Goal: Find specific page/section: Find specific page/section

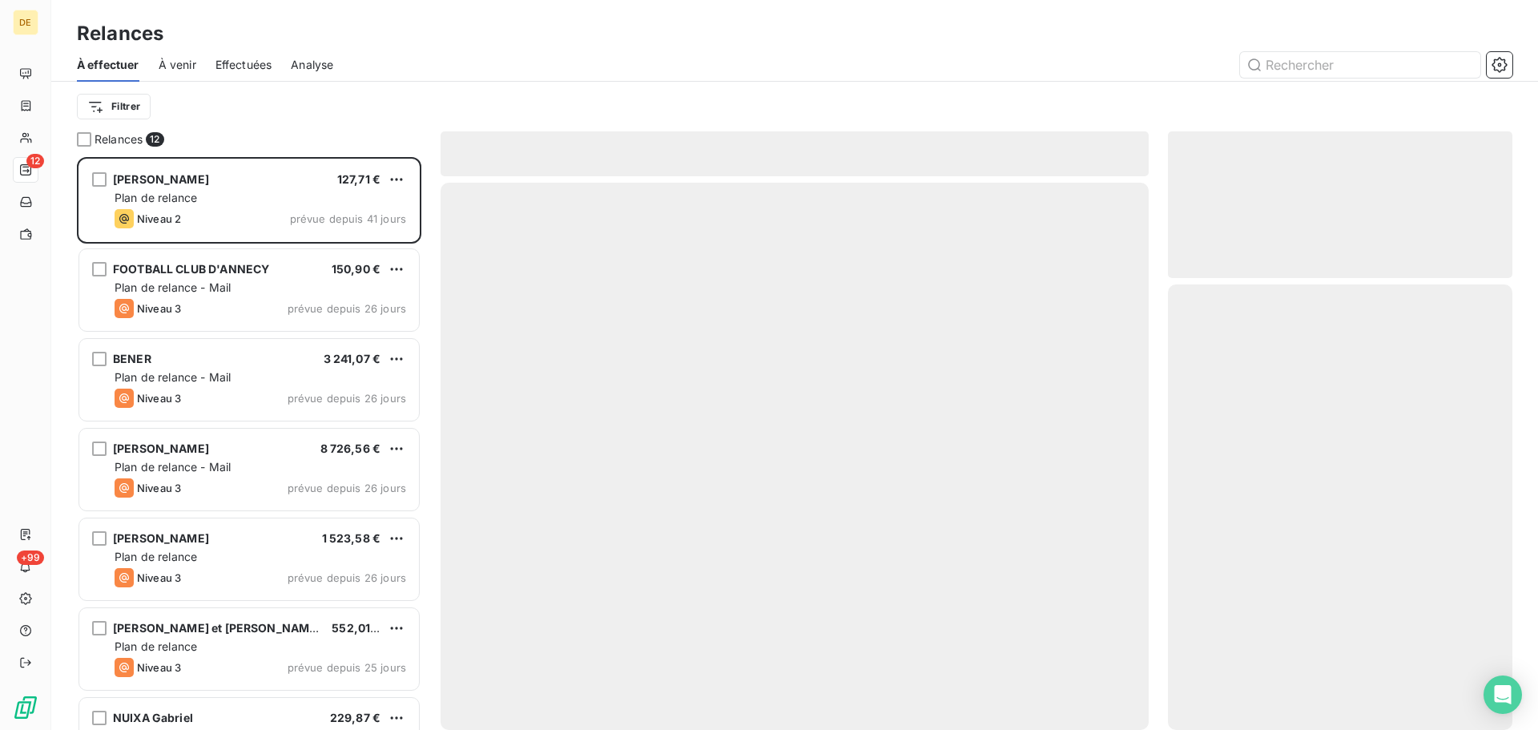
scroll to position [561, 332]
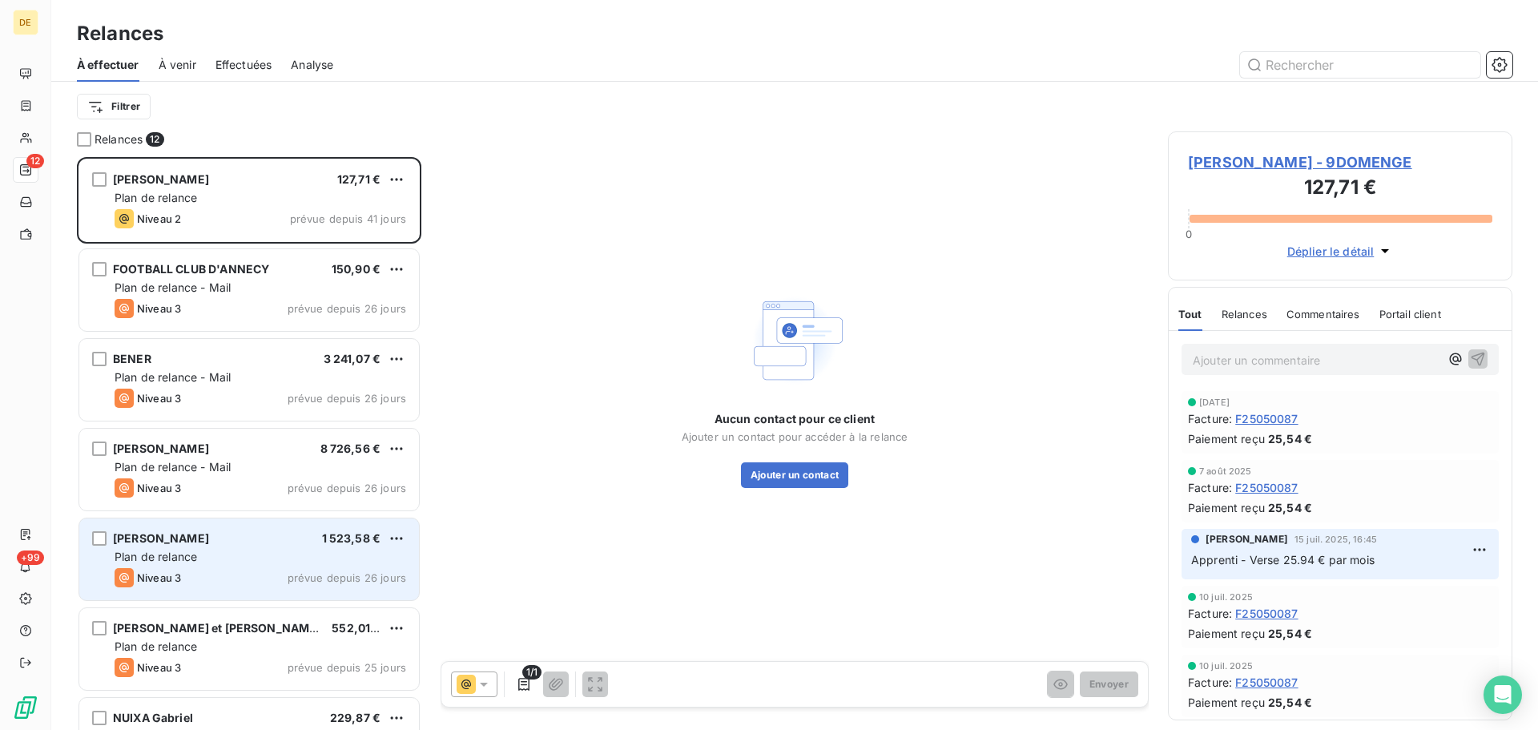
click at [181, 532] on span "[PERSON_NAME]" at bounding box center [161, 538] width 96 height 14
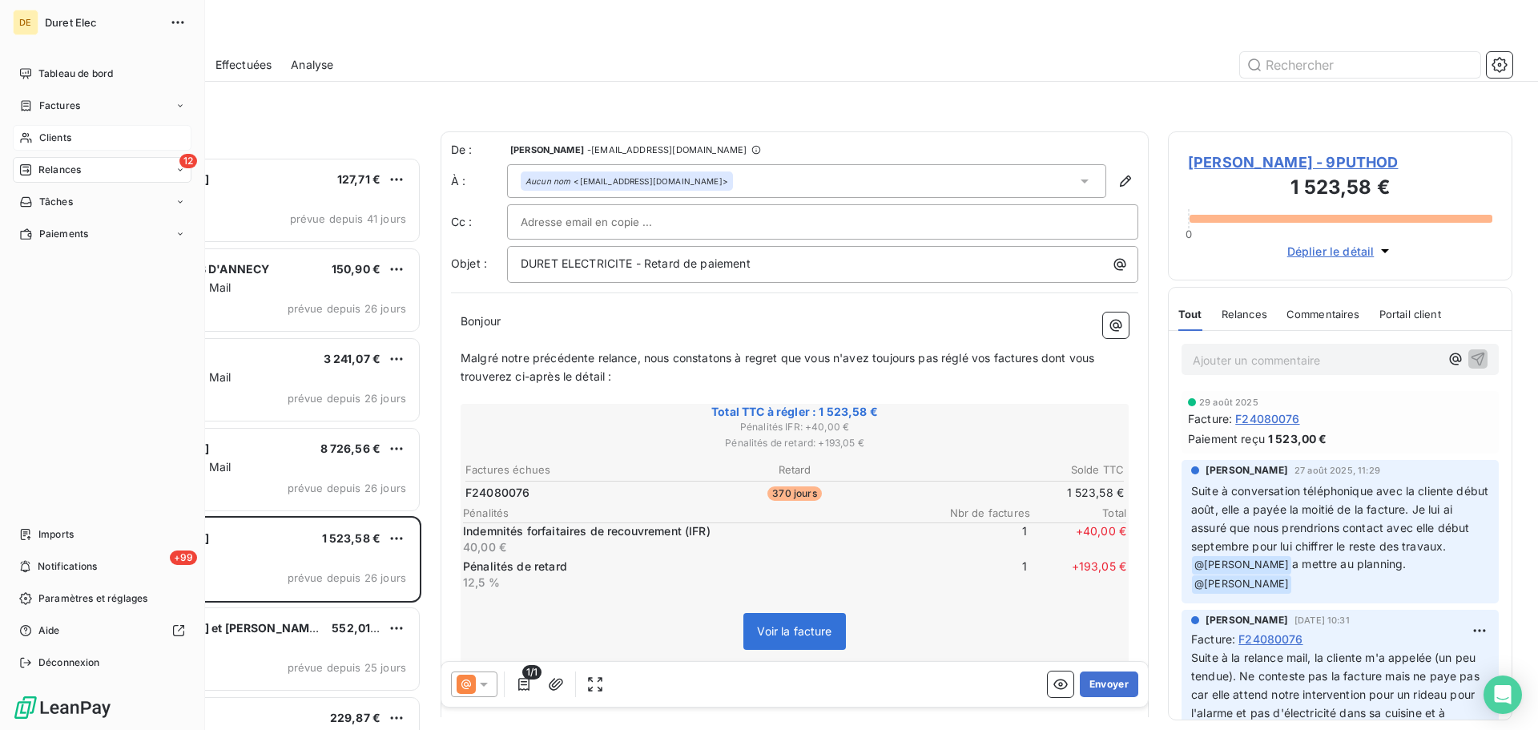
click at [58, 133] on span "Clients" at bounding box center [55, 138] width 32 height 14
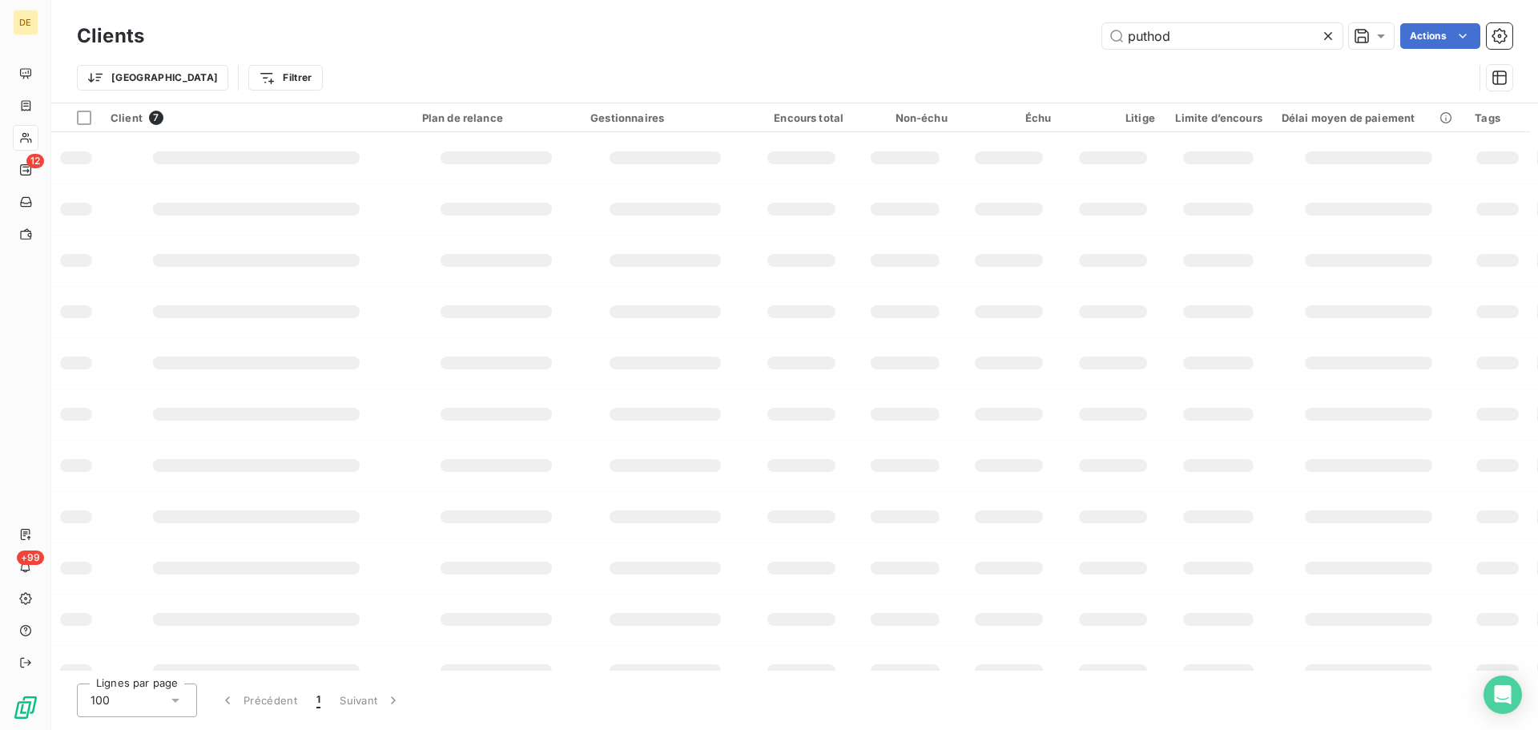
type input "puthod"
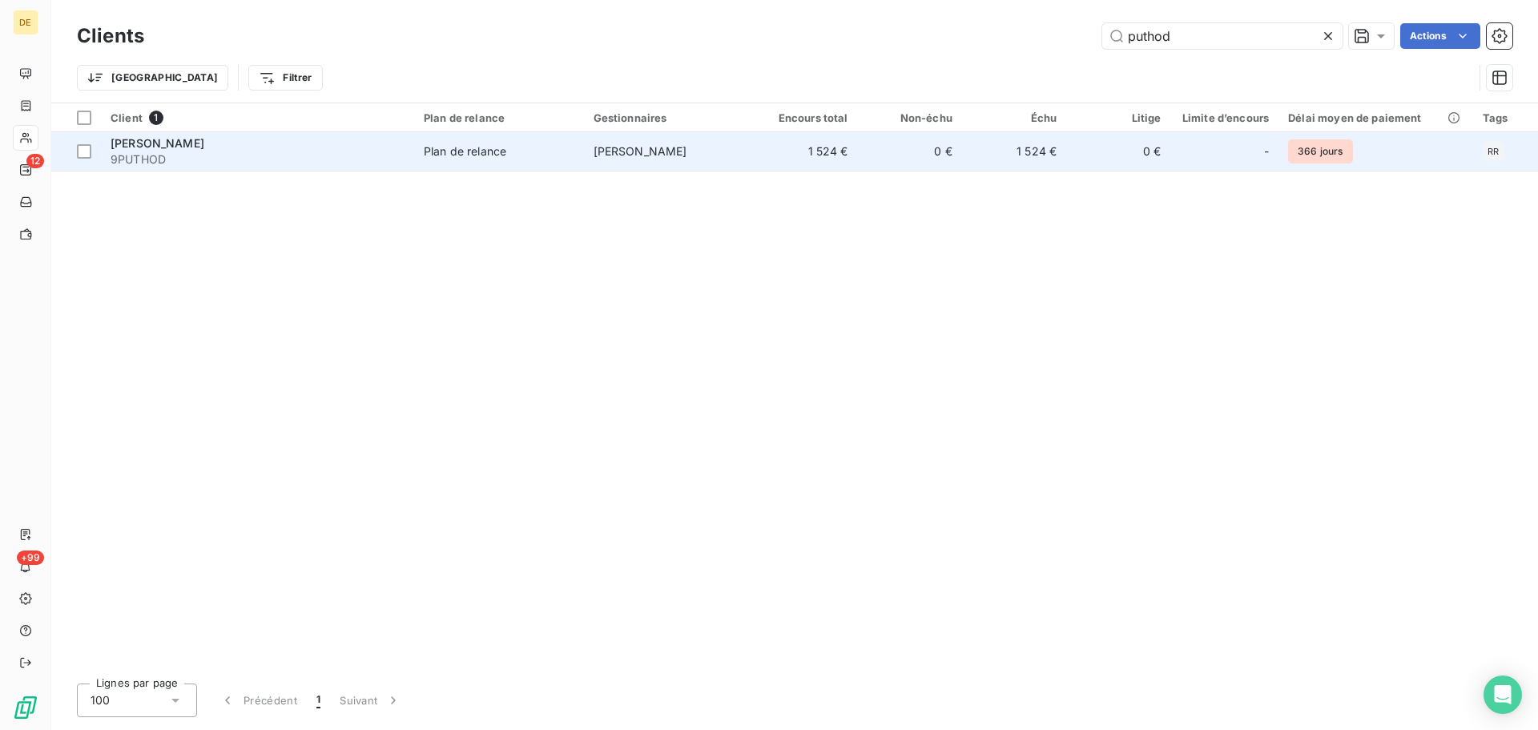
click at [291, 157] on span "9PUTHOD" at bounding box center [258, 159] width 294 height 16
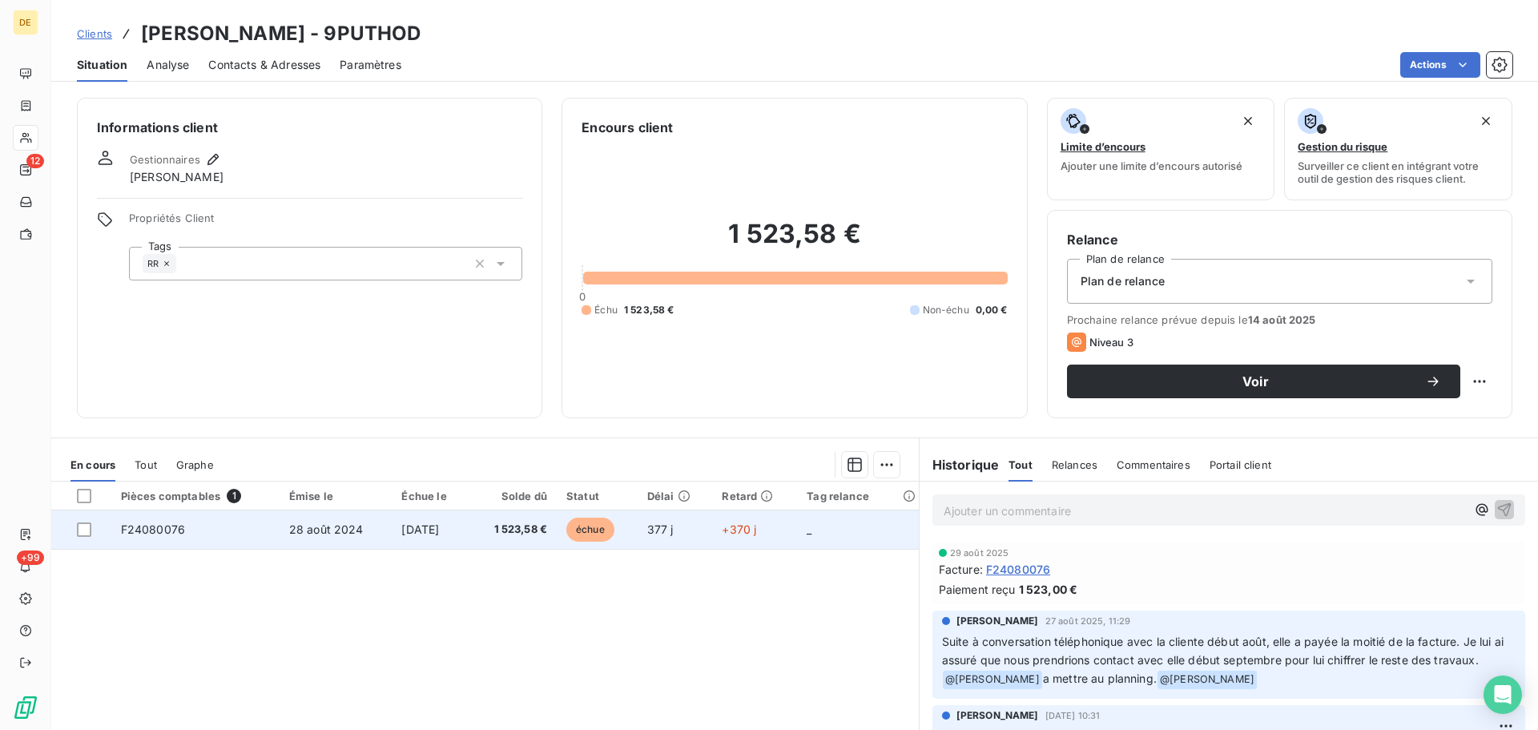
click at [186, 528] on td "F24080076" at bounding box center [195, 529] width 168 height 38
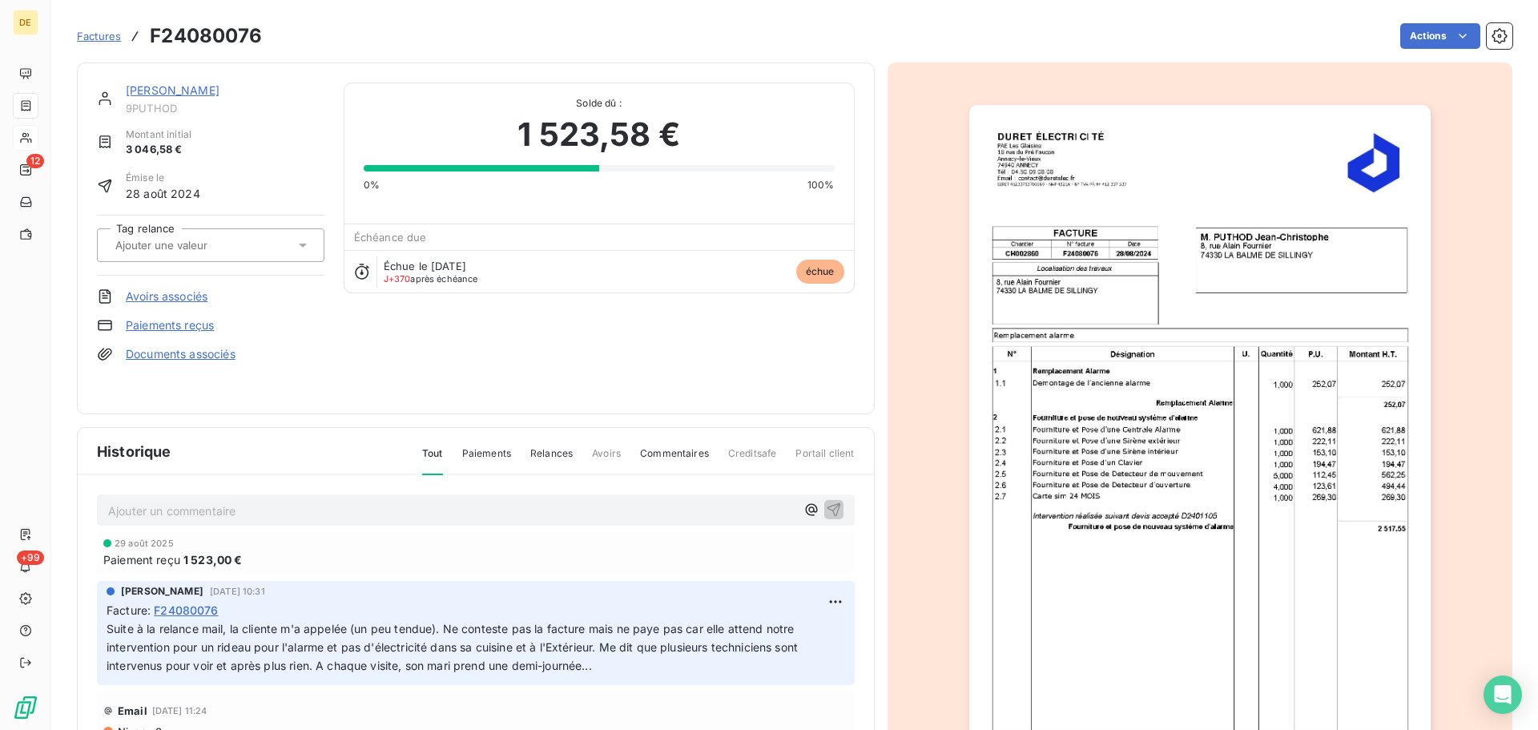
click at [130, 513] on p "Ajouter un commentaire ﻿" at bounding box center [451, 511] width 687 height 20
click at [826, 504] on icon "button" at bounding box center [834, 509] width 16 height 16
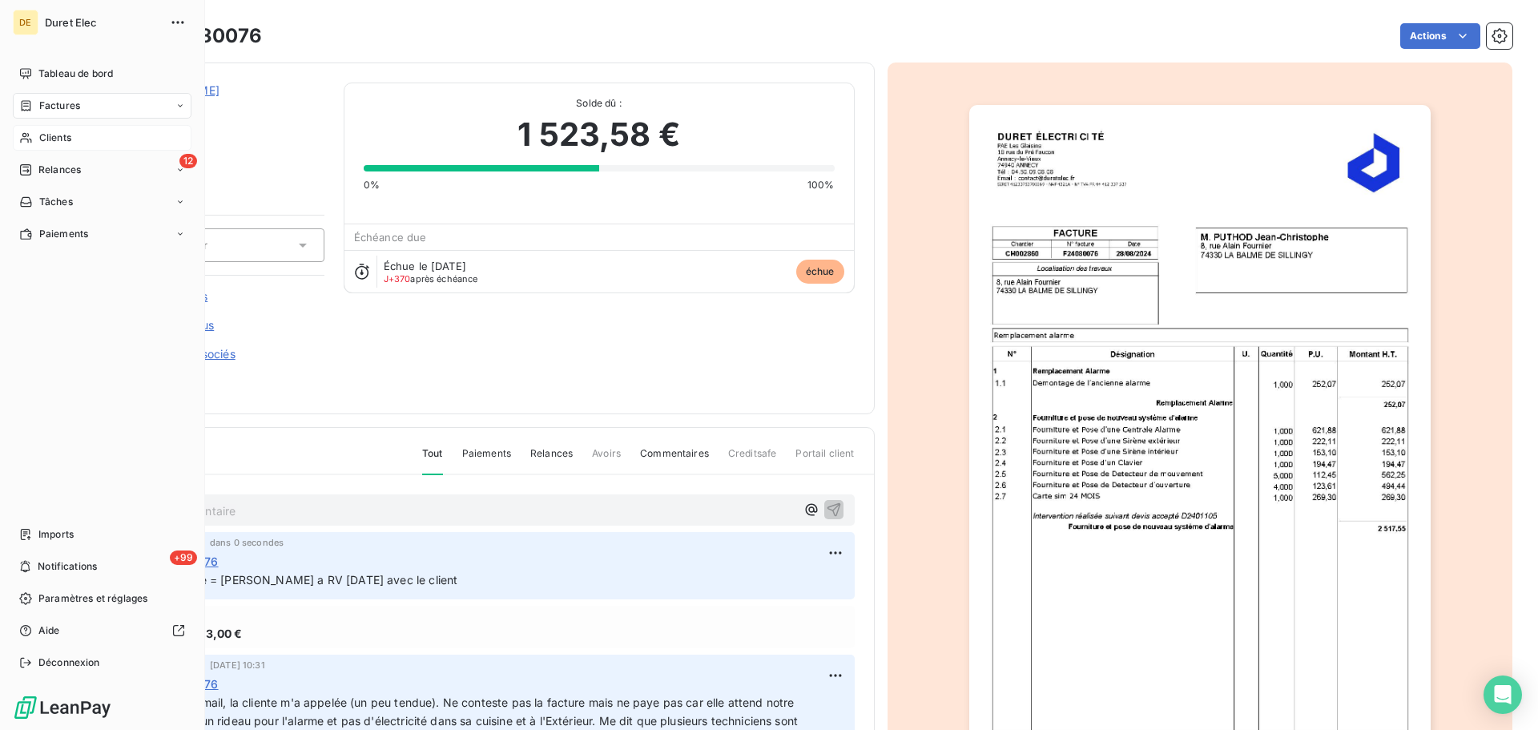
click at [45, 128] on div "Clients" at bounding box center [102, 138] width 179 height 26
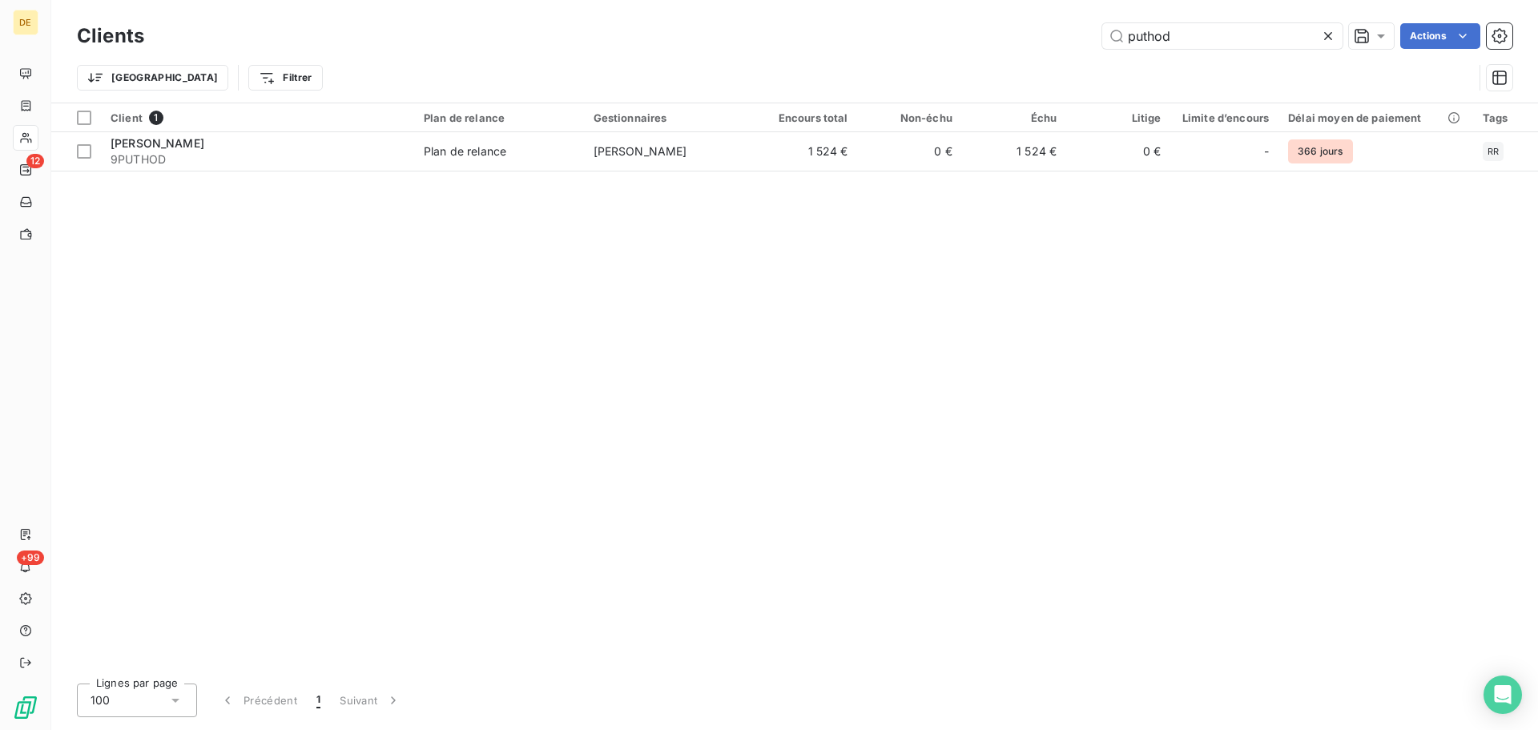
drag, startPoint x: 1191, startPoint y: 34, endPoint x: 1046, endPoint y: 26, distance: 145.2
click at [1046, 26] on div "puthod Actions" at bounding box center [837, 36] width 1349 height 26
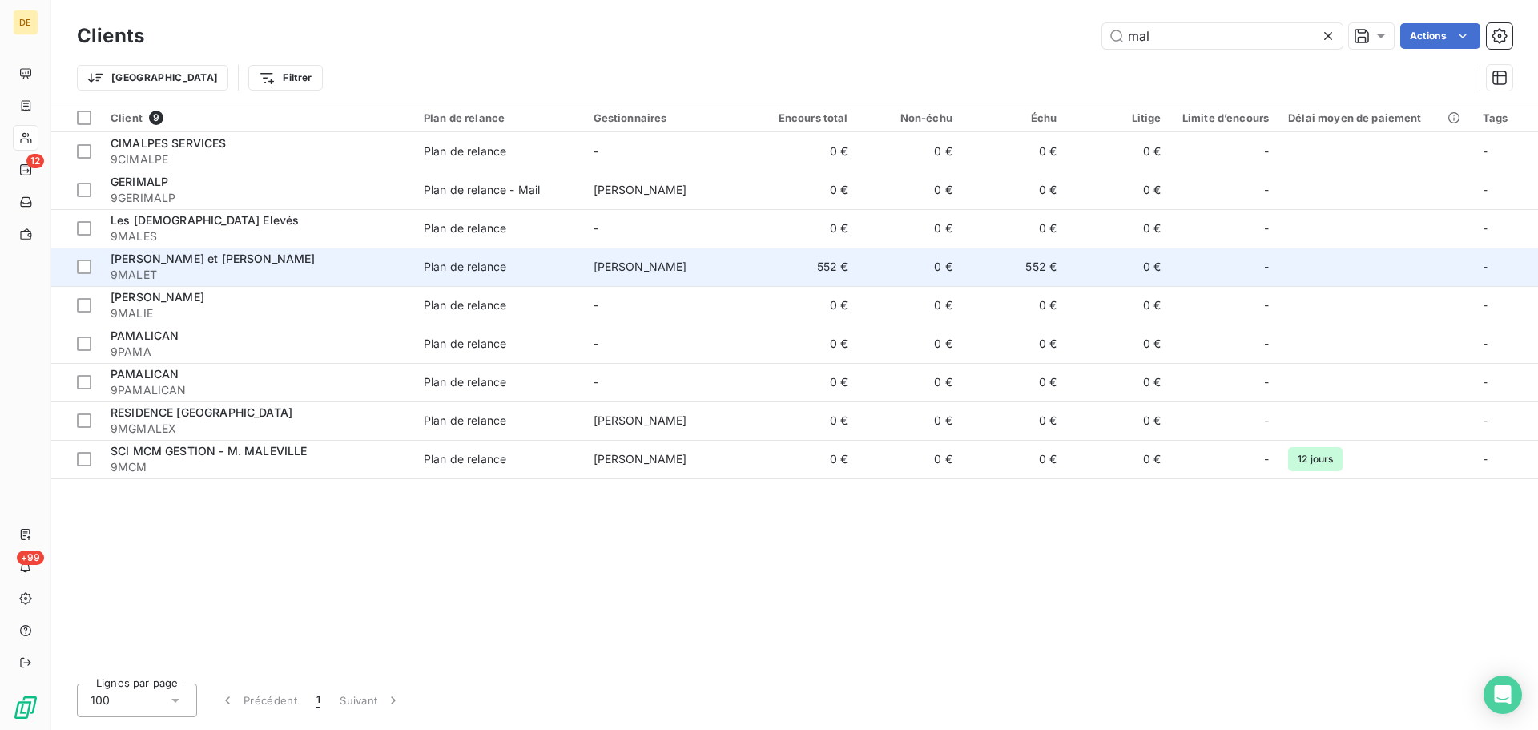
type input "mal"
click at [186, 259] on span "[PERSON_NAME] et [PERSON_NAME]" at bounding box center [213, 259] width 205 height 14
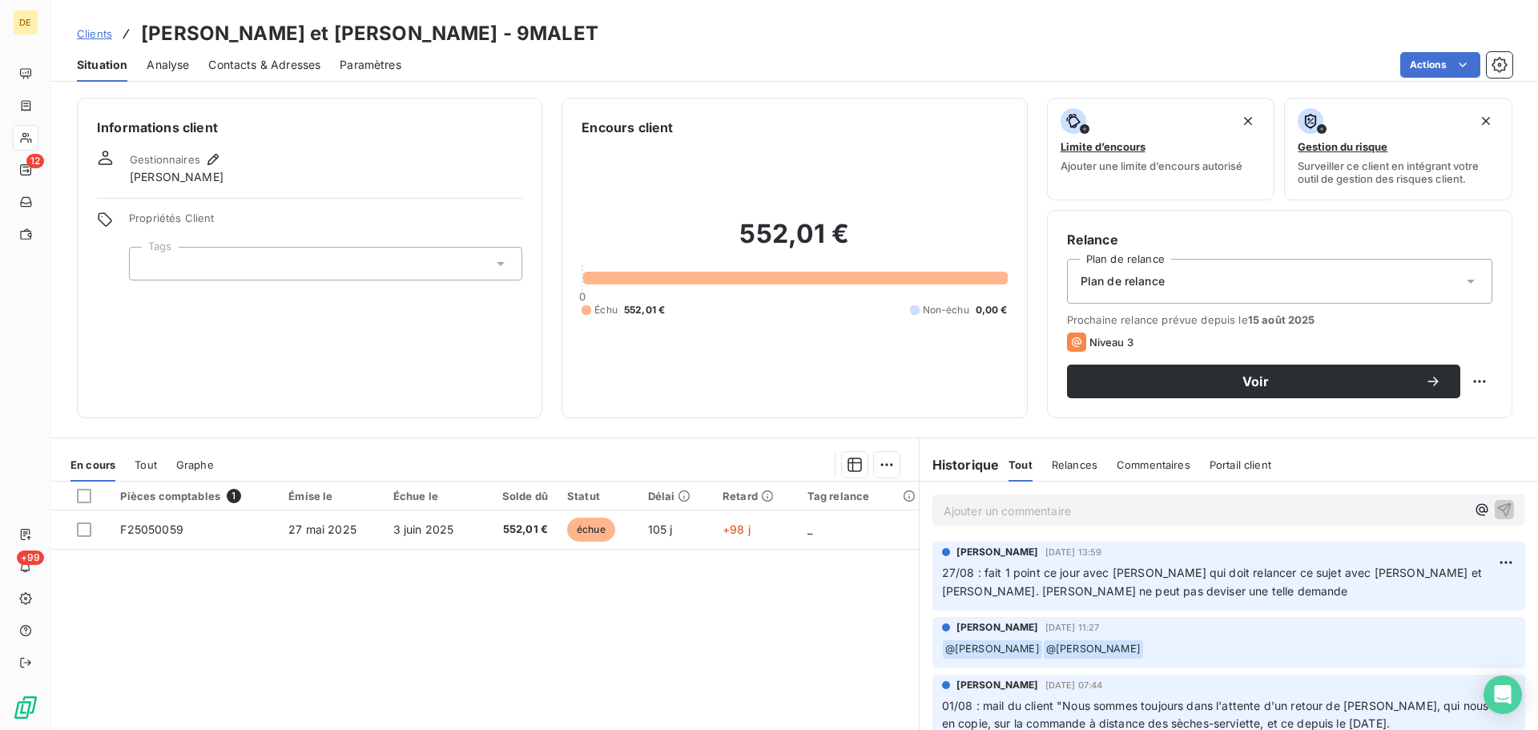
click at [932, 513] on div "Ajouter un commentaire ﻿" at bounding box center [1228, 509] width 593 height 31
click at [944, 512] on p "Ajouter un commentaire ﻿" at bounding box center [1205, 511] width 522 height 20
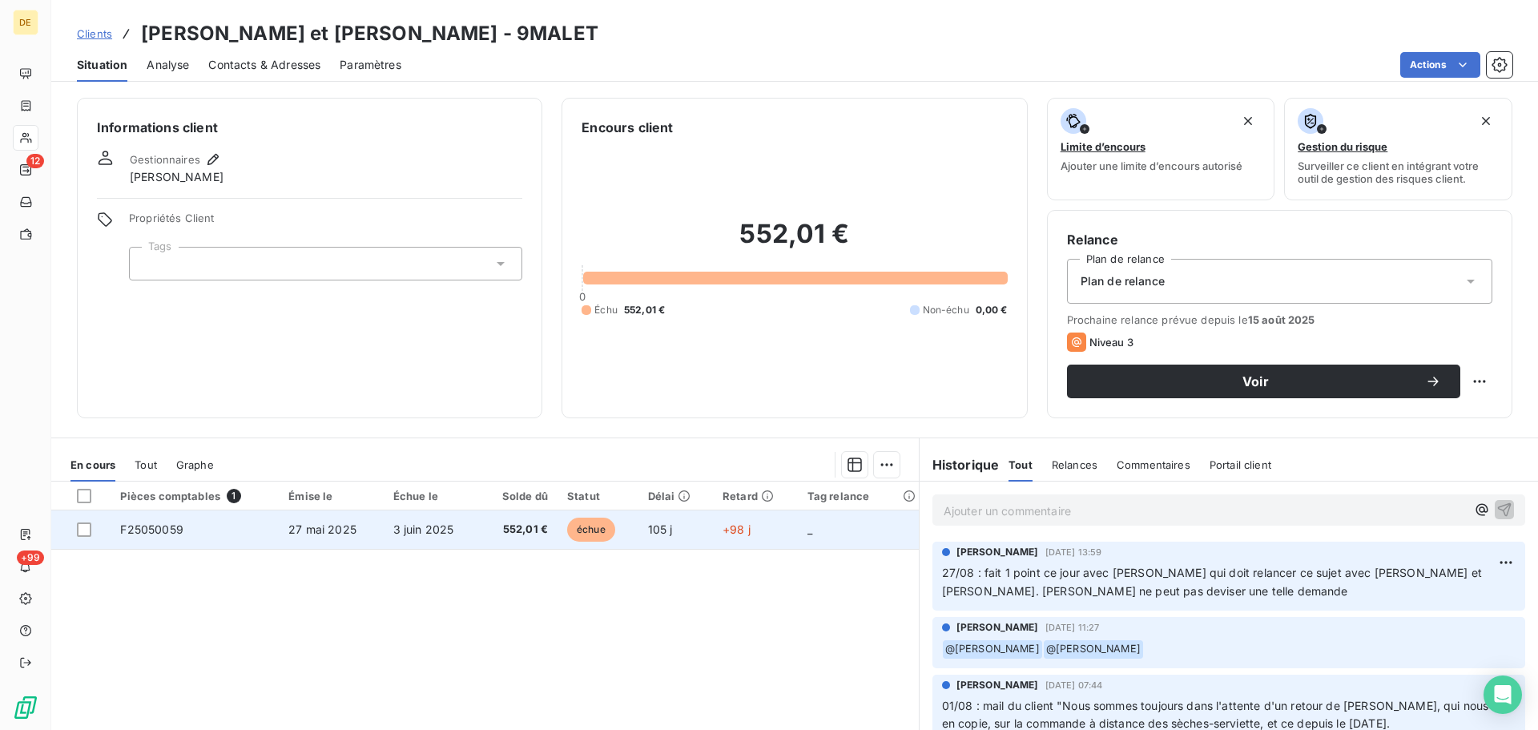
click at [376, 535] on td "27 mai 2025" at bounding box center [331, 529] width 105 height 38
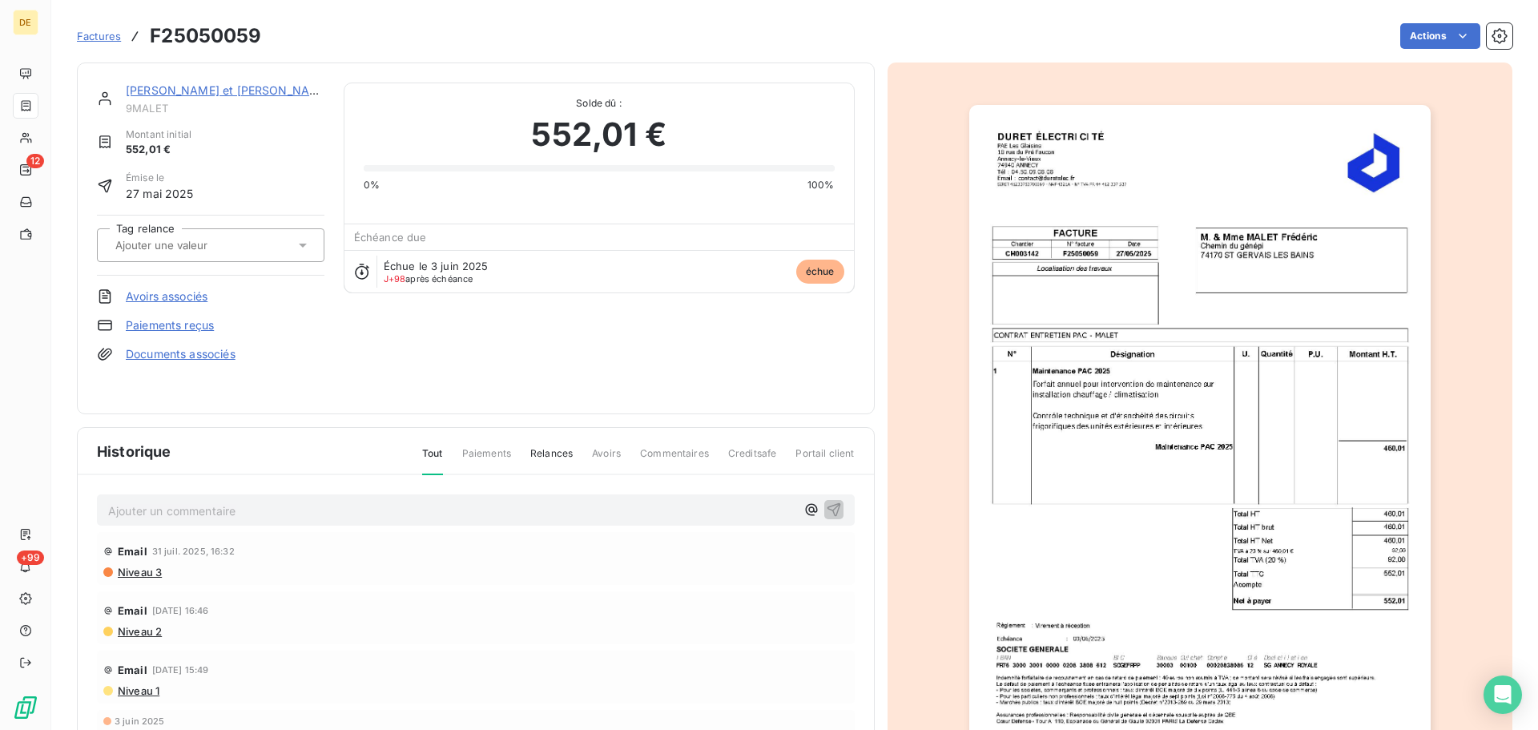
click at [136, 507] on p "Ajouter un commentaire ﻿" at bounding box center [451, 511] width 687 height 20
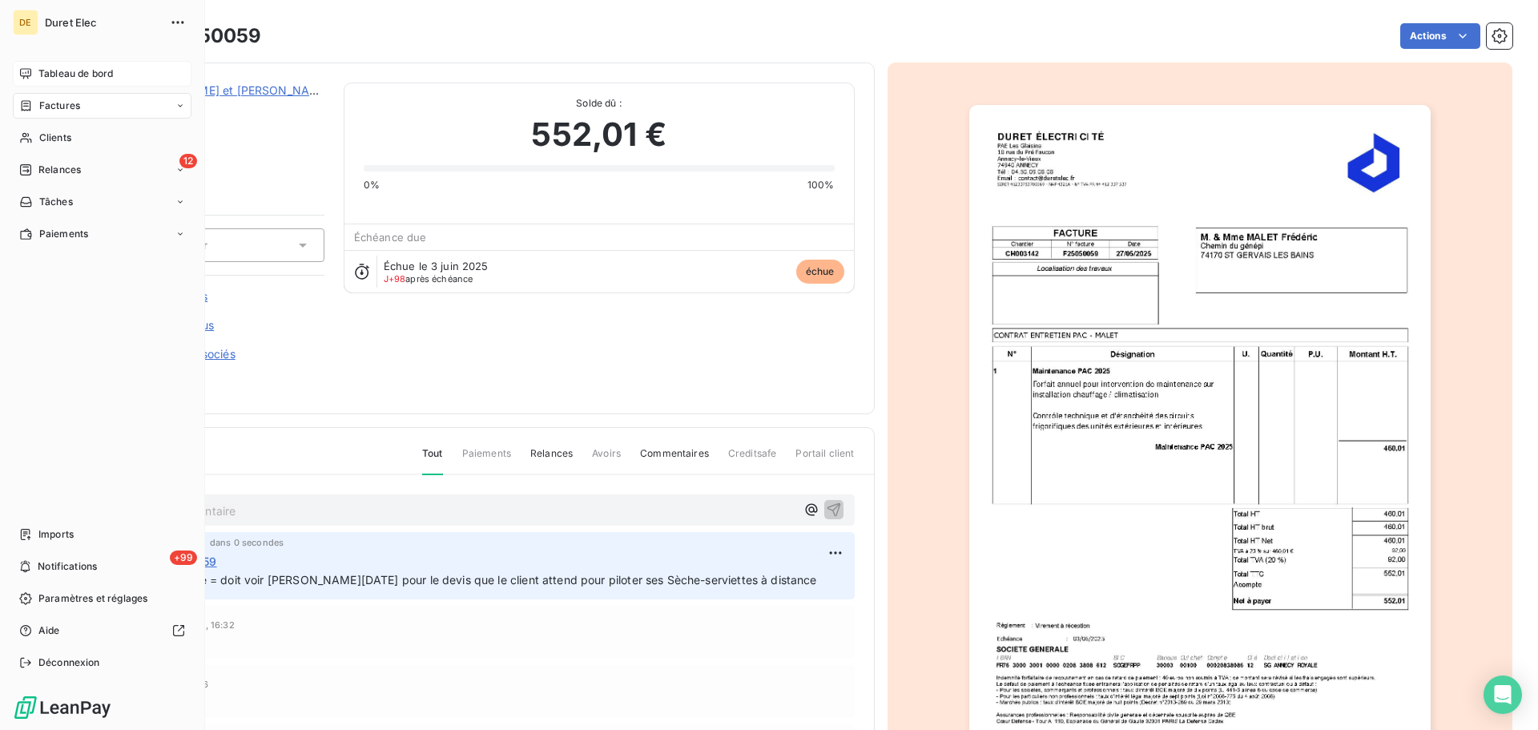
click at [74, 70] on span "Tableau de bord" at bounding box center [75, 73] width 74 height 14
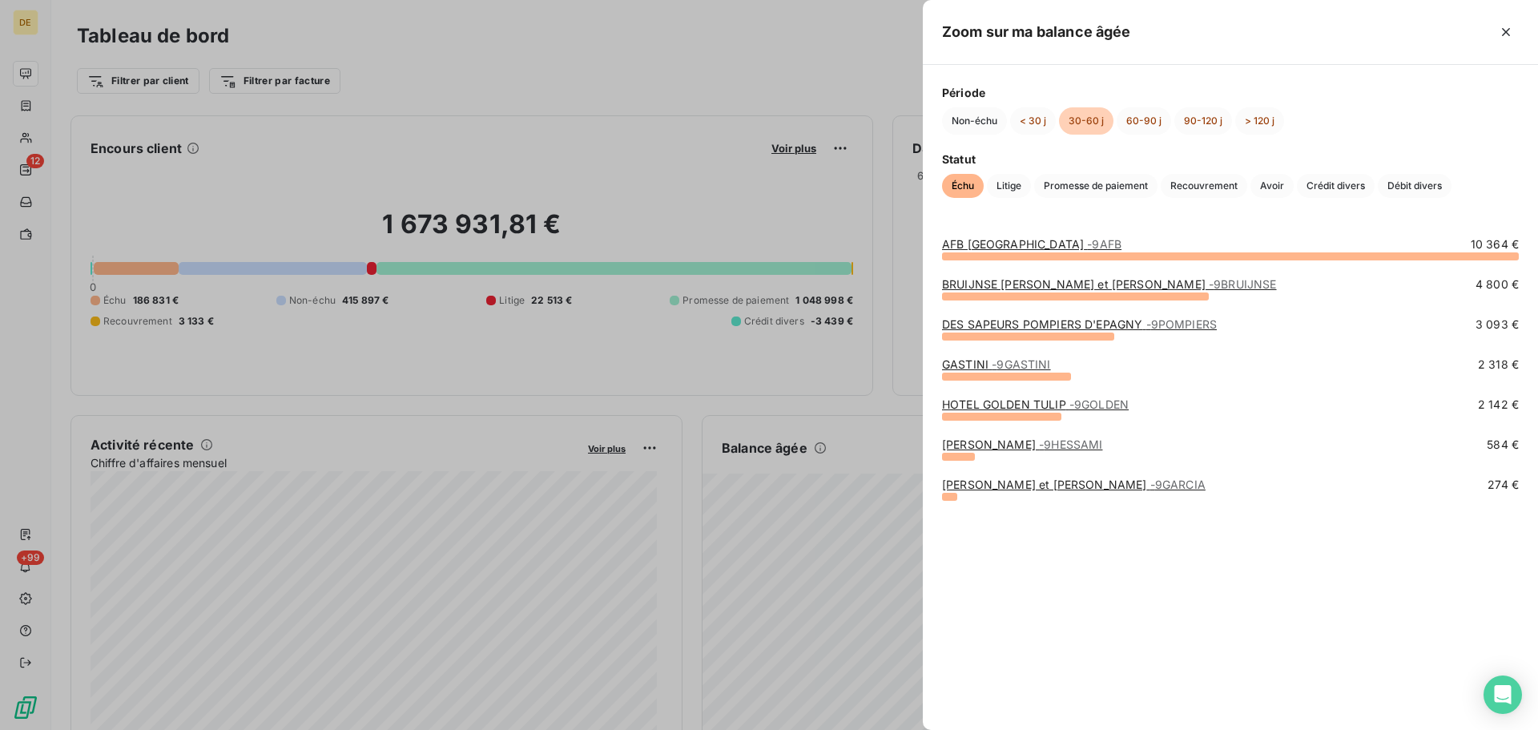
click at [1010, 282] on link "BRUIJNSE [PERSON_NAME] et Antoine - 9BRUIJNSE" at bounding box center [1109, 284] width 335 height 14
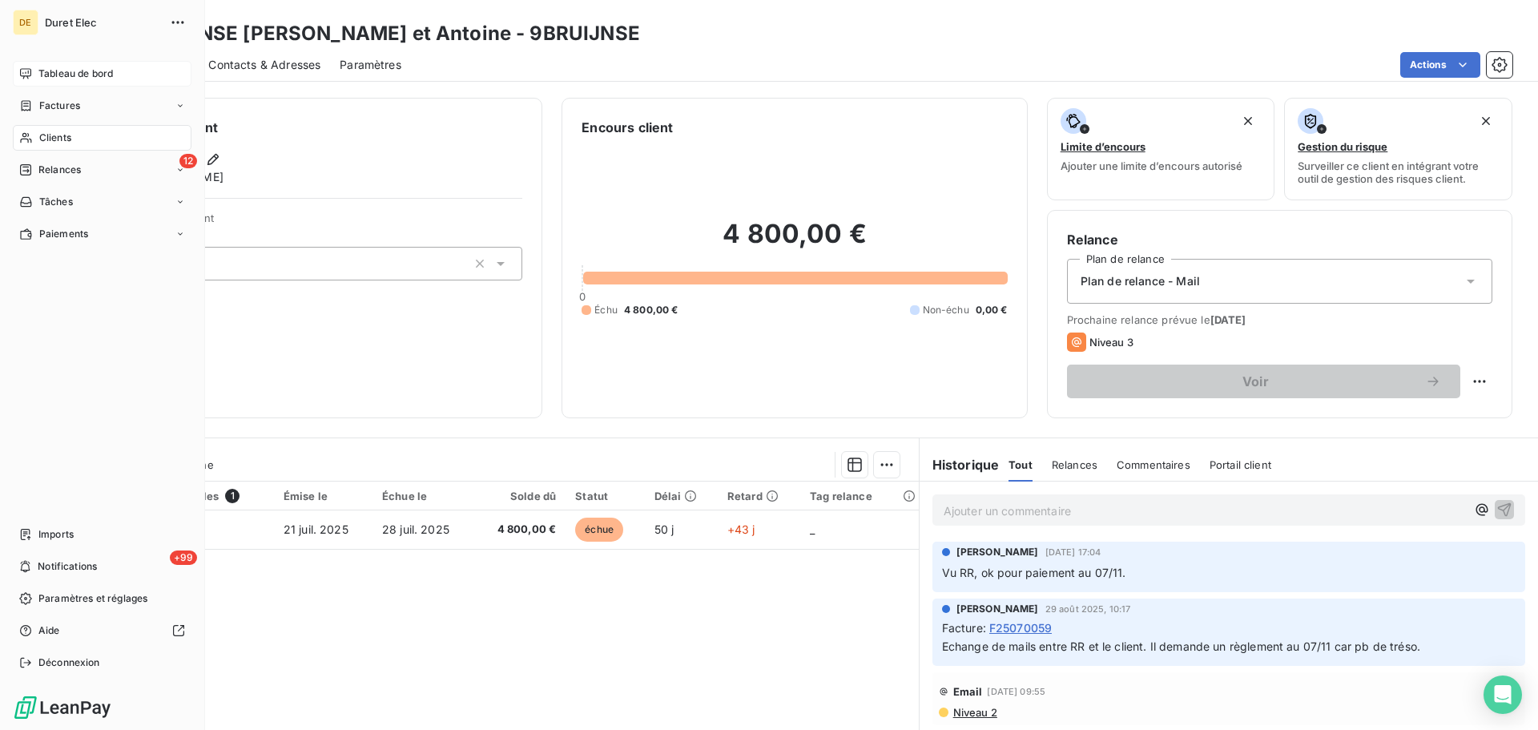
click at [69, 76] on span "Tableau de bord" at bounding box center [75, 73] width 74 height 14
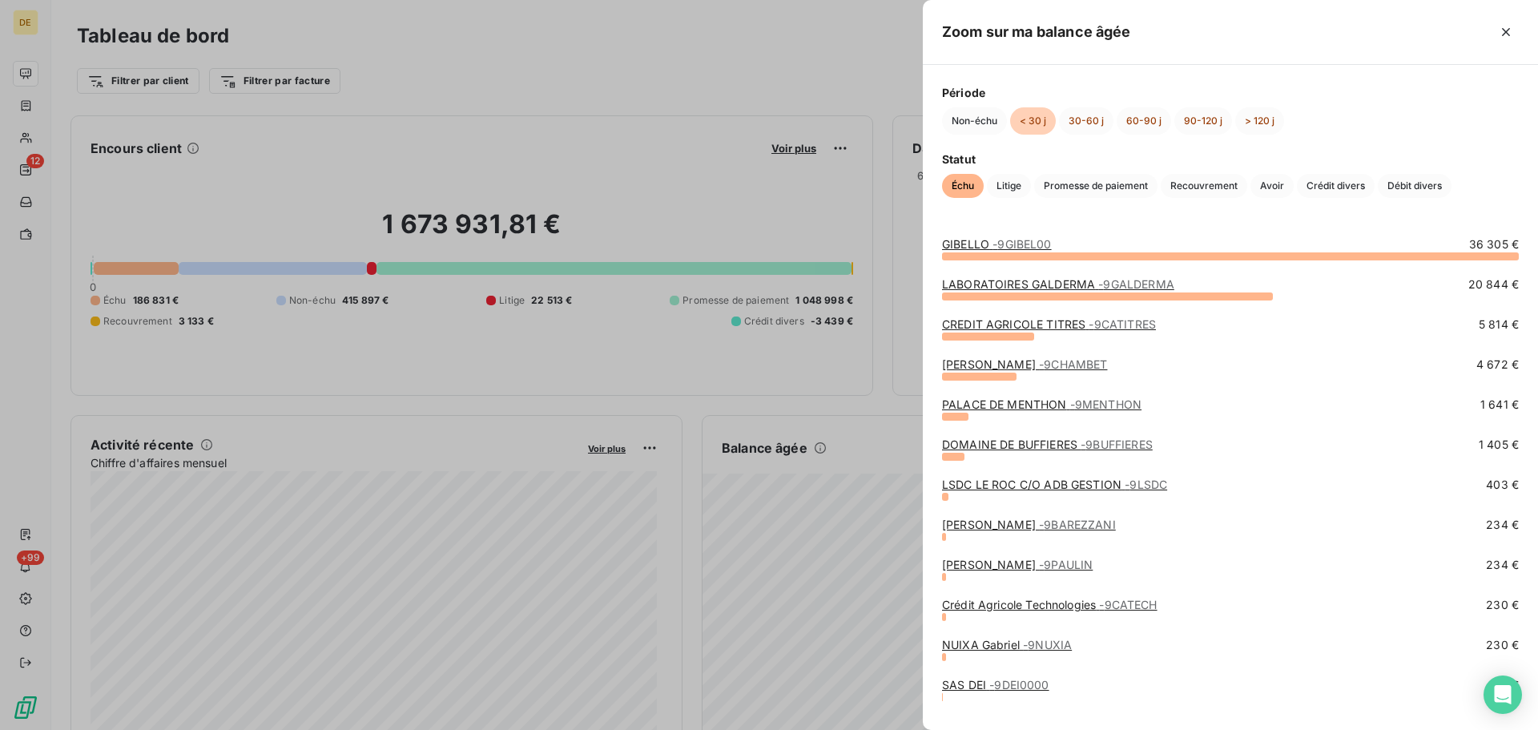
click at [1000, 559] on link "[PERSON_NAME] - 9PAULIN" at bounding box center [1017, 565] width 151 height 14
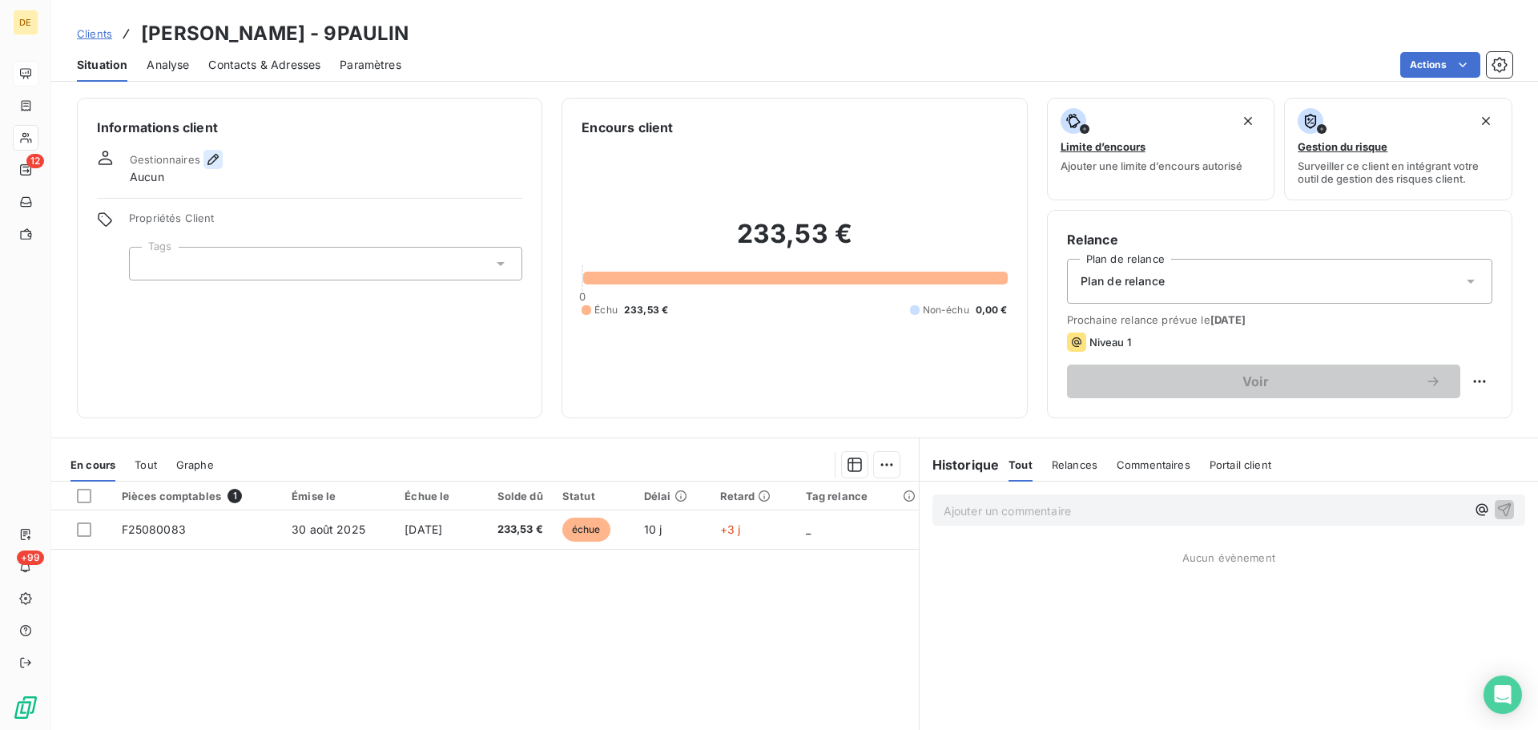
click at [211, 156] on icon "button" at bounding box center [213, 159] width 16 height 16
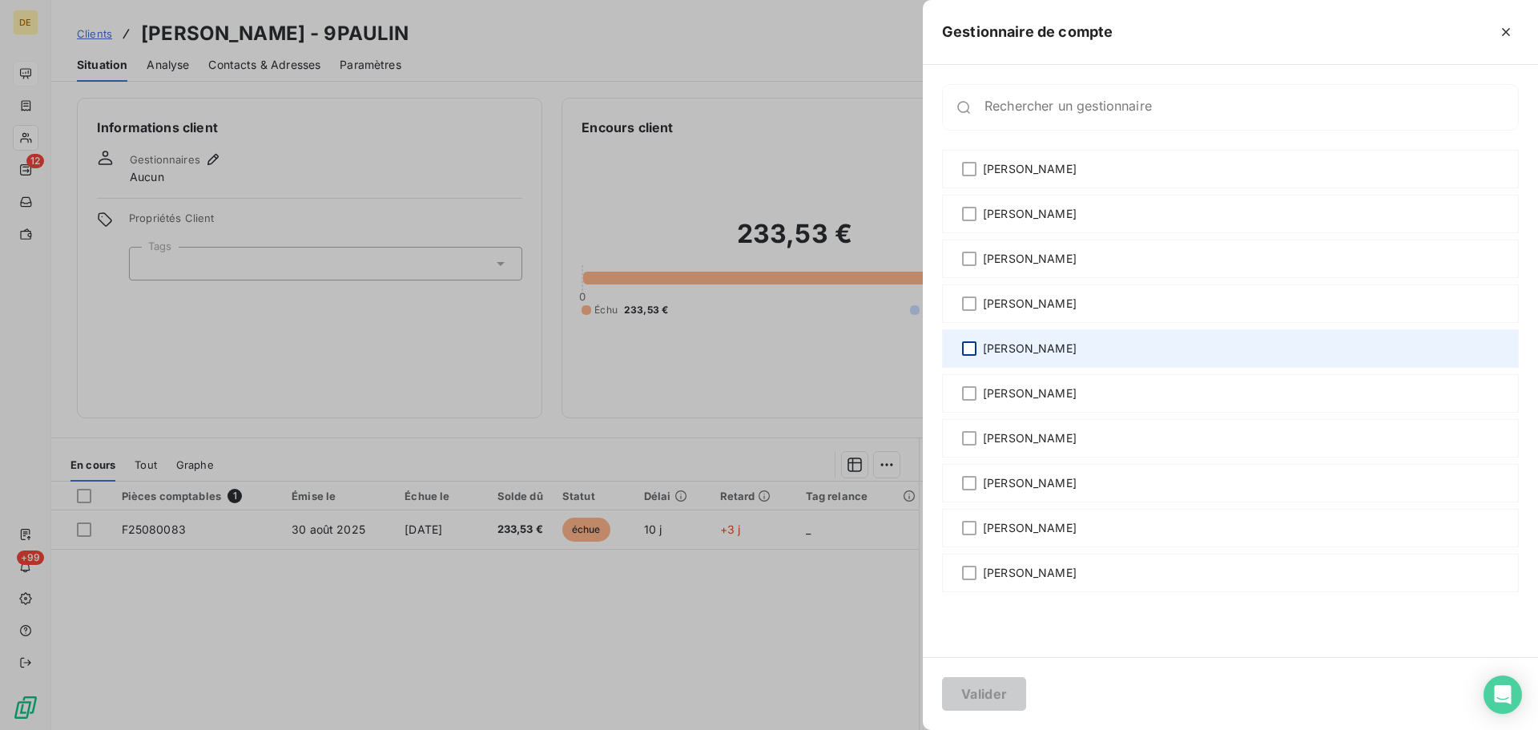
click at [968, 352] on div at bounding box center [969, 348] width 14 height 14
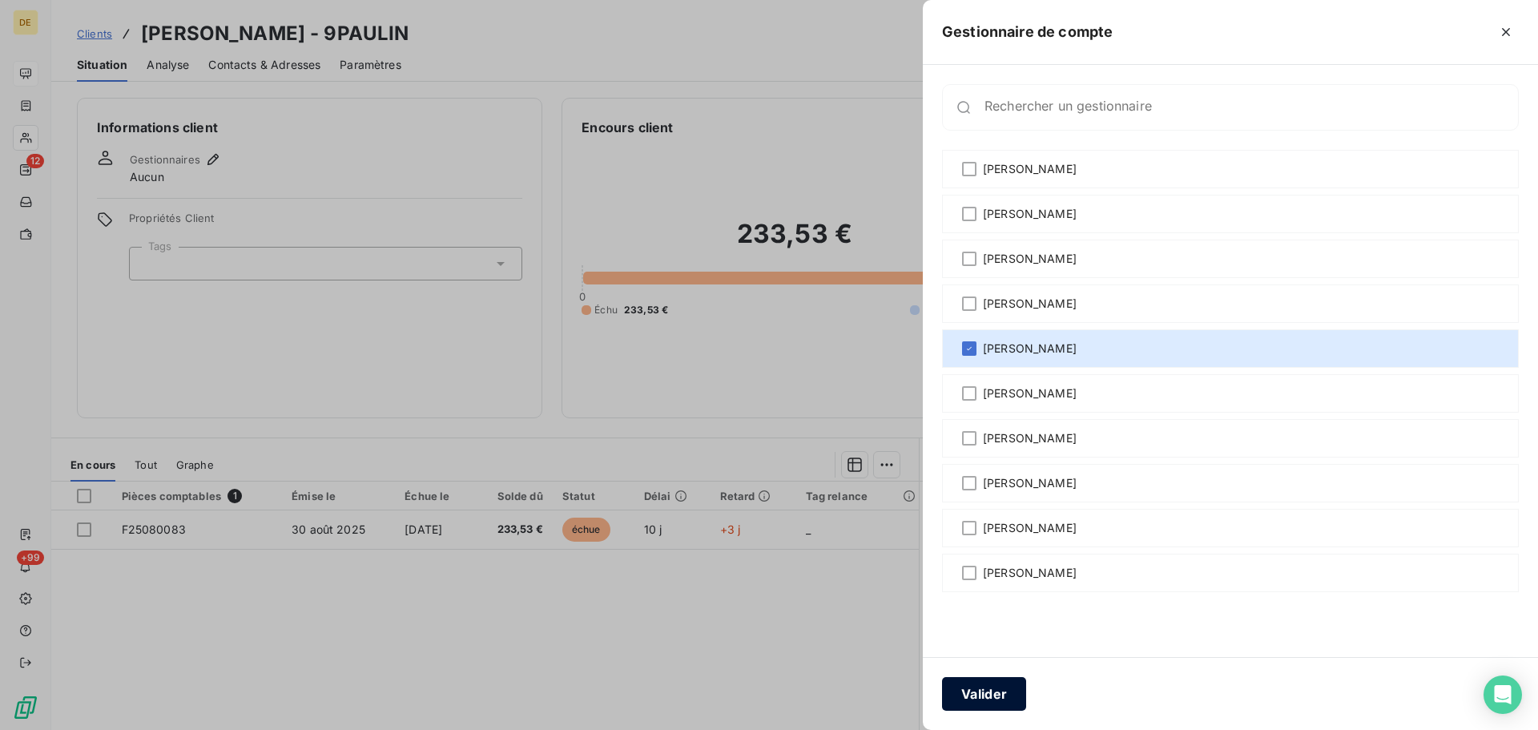
click at [996, 694] on button "Valider" at bounding box center [984, 694] width 84 height 34
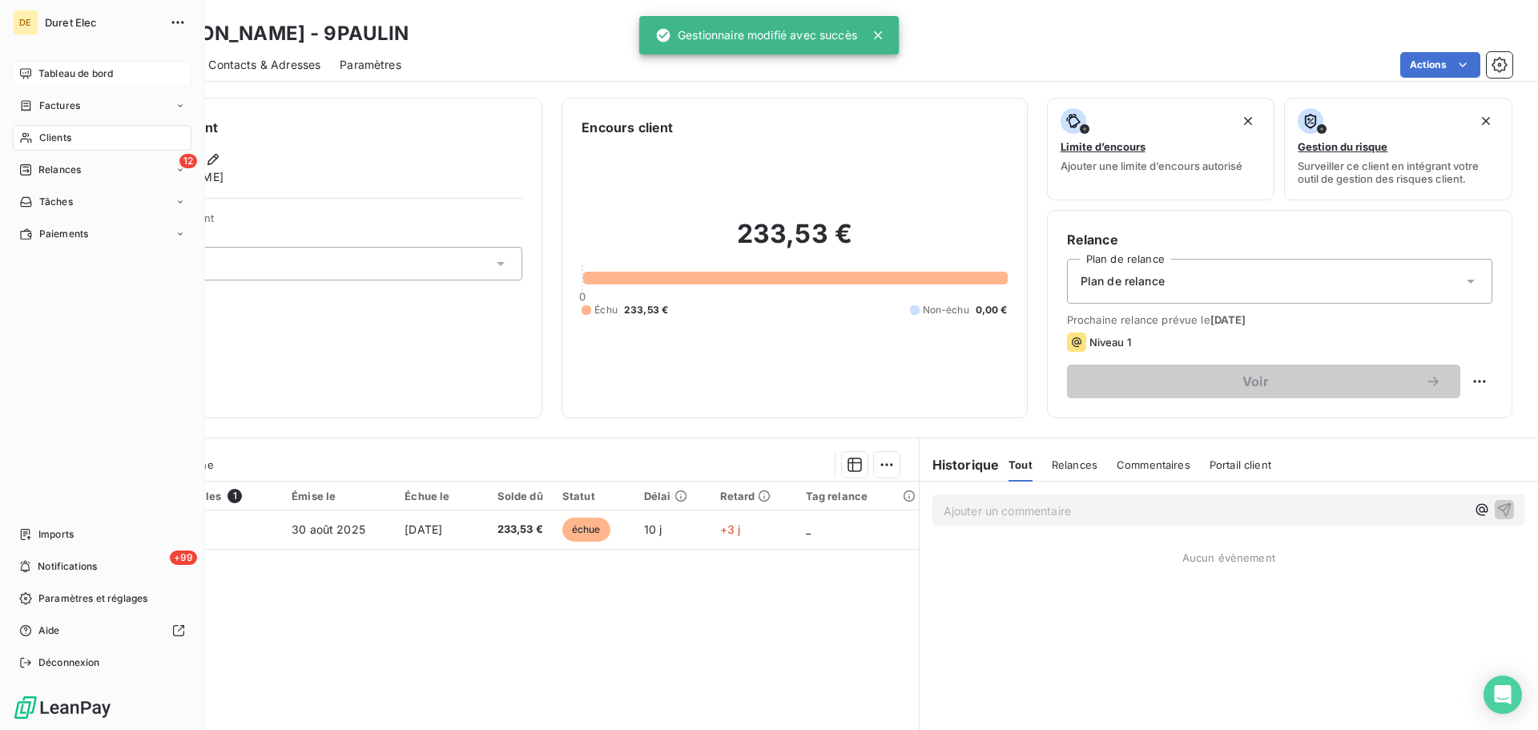
click at [65, 74] on span "Tableau de bord" at bounding box center [75, 73] width 74 height 14
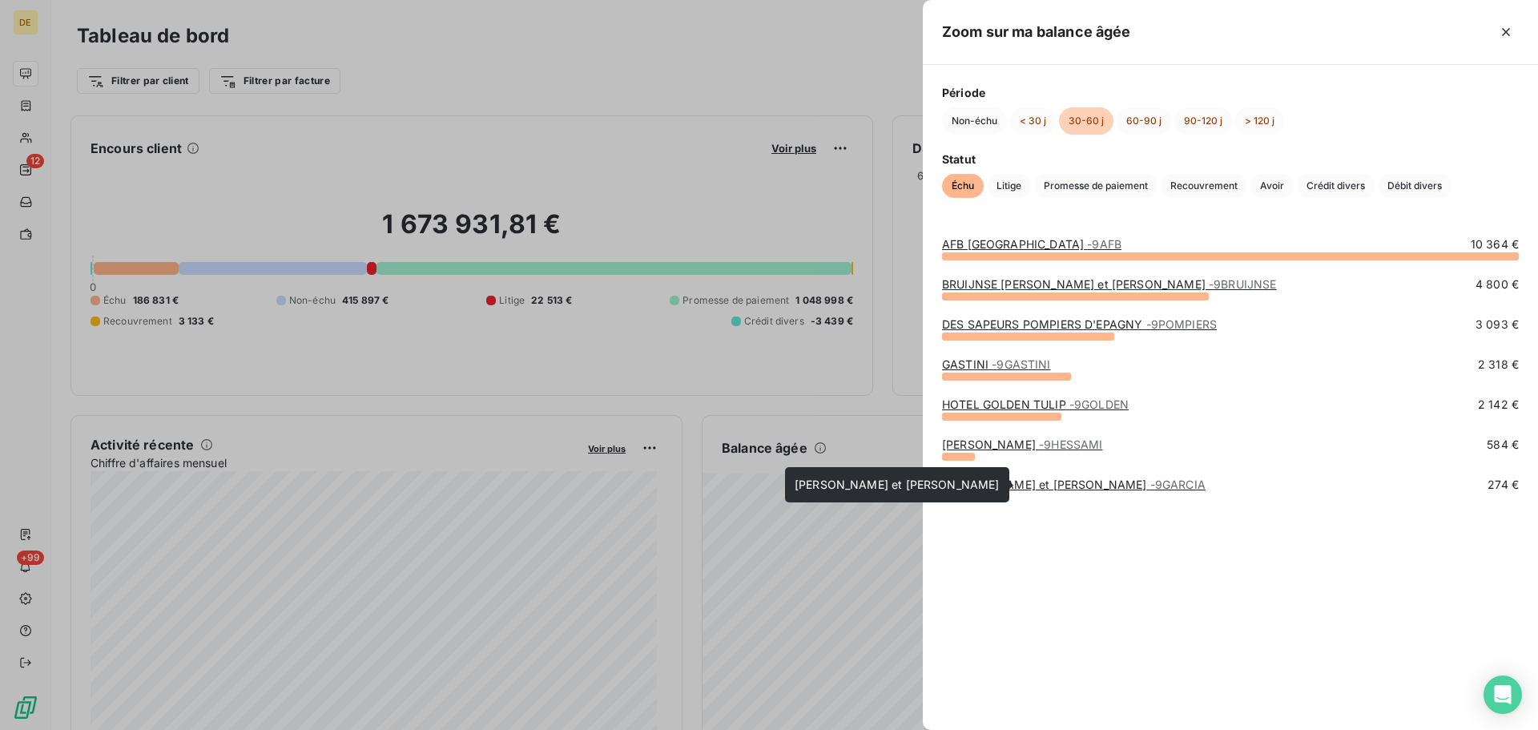
click at [970, 486] on link "[PERSON_NAME] et [PERSON_NAME] - 9GARCIA" at bounding box center [1074, 484] width 264 height 14
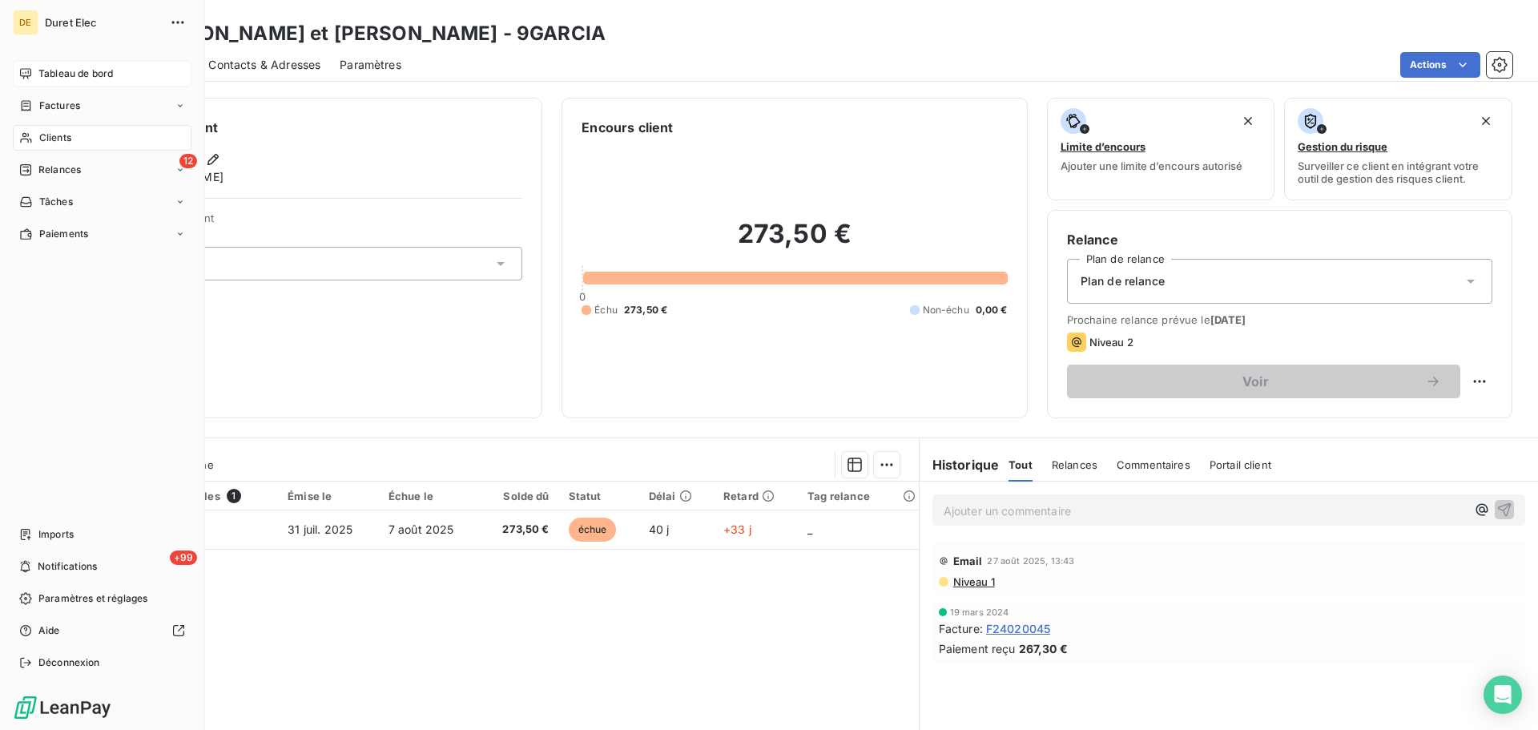
click at [79, 75] on span "Tableau de bord" at bounding box center [75, 73] width 74 height 14
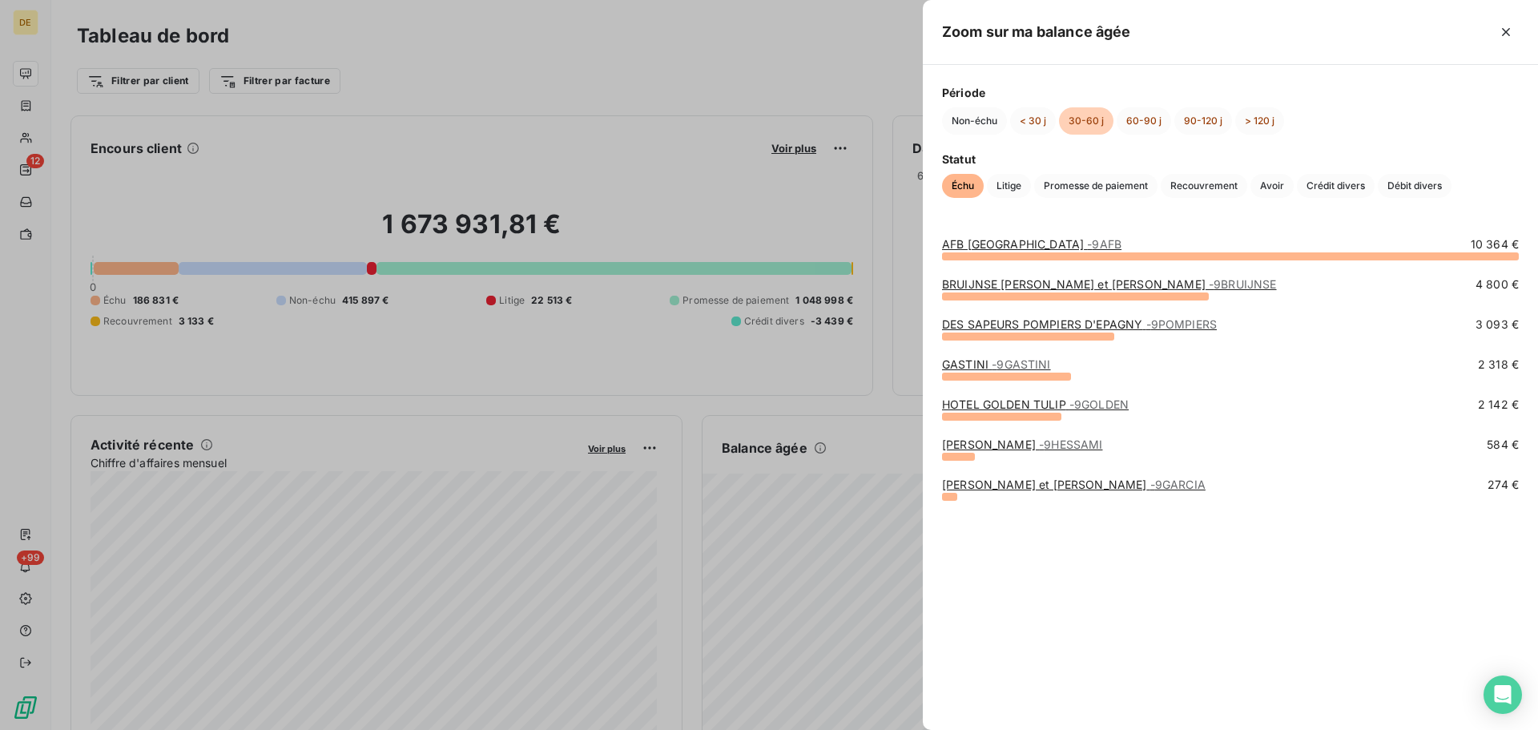
click at [1088, 409] on span "- 9GOLDEN" at bounding box center [1098, 404] width 59 height 14
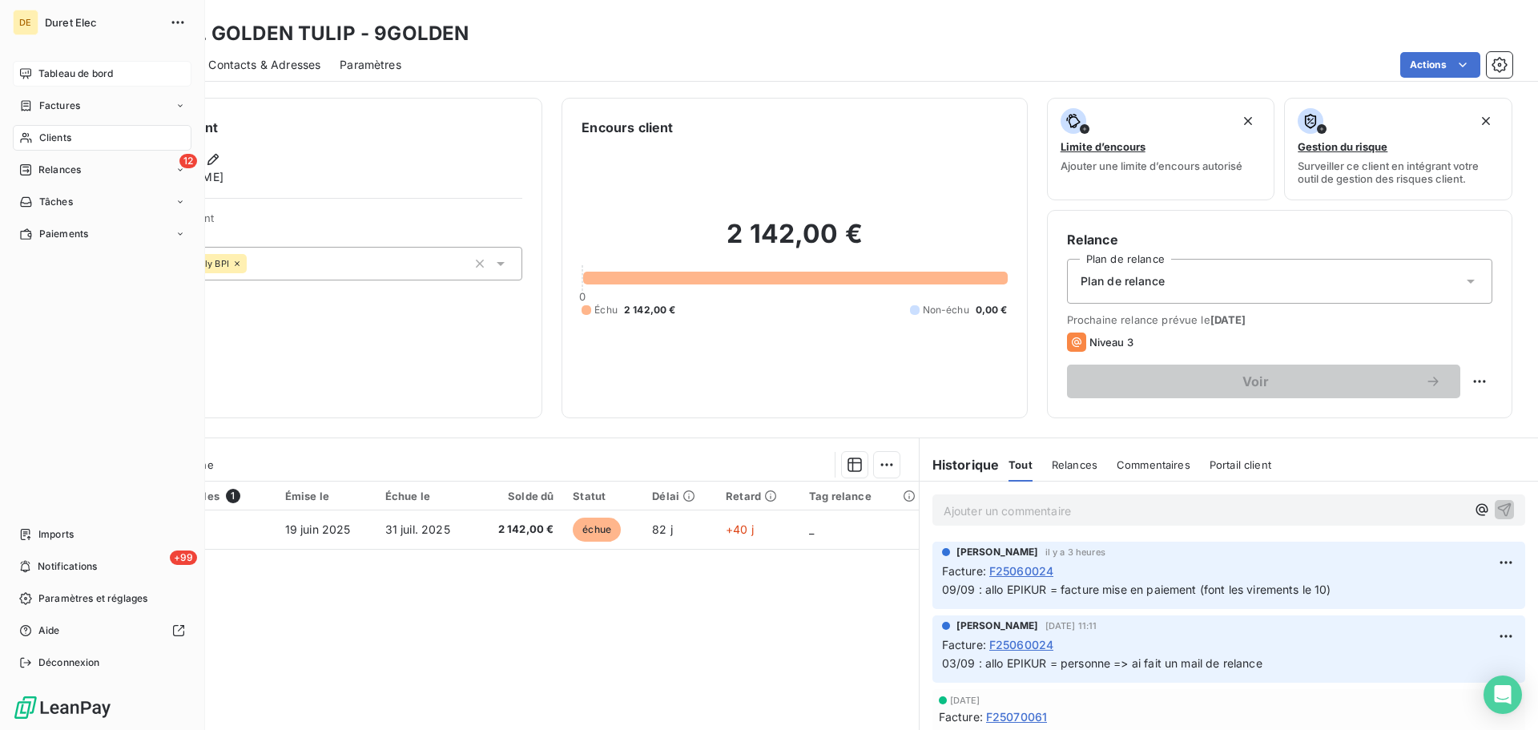
click at [85, 77] on span "Tableau de bord" at bounding box center [75, 73] width 74 height 14
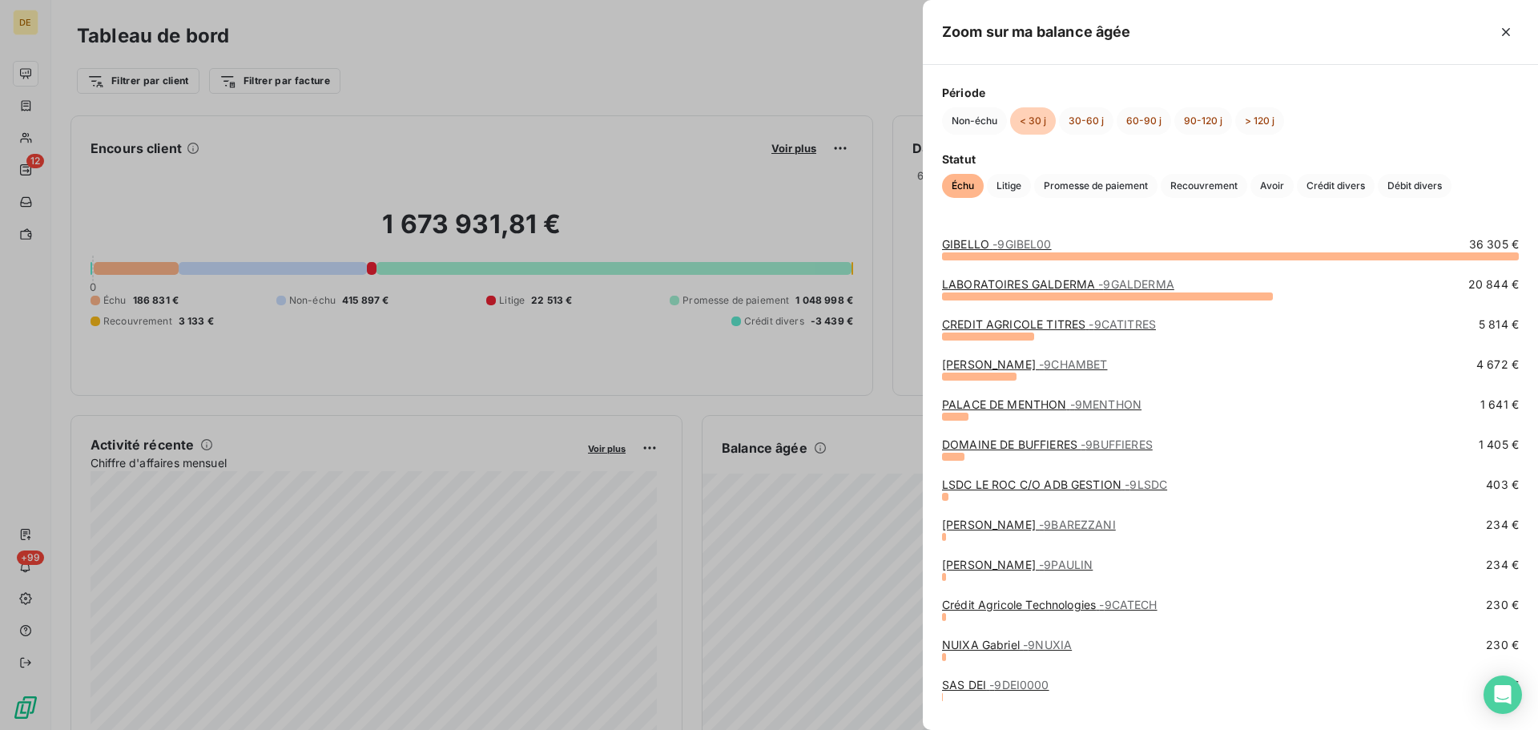
click at [985, 332] on div "CREDIT AGRICOLE TITRES - 9CATITRES" at bounding box center [1049, 324] width 214 height 16
click at [986, 324] on link "CREDIT AGRICOLE TITRES - 9CATITRES" at bounding box center [1049, 324] width 214 height 14
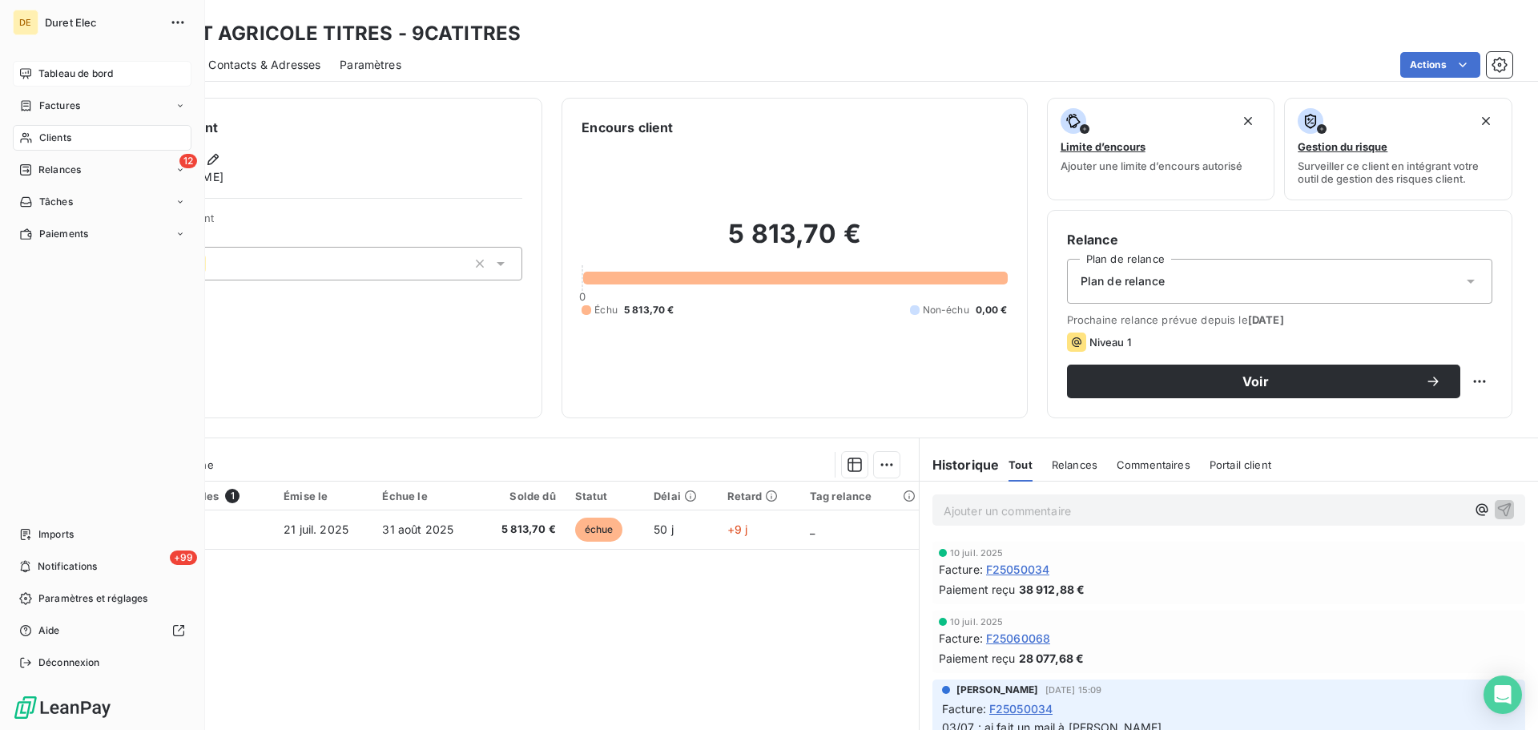
click at [53, 69] on span "Tableau de bord" at bounding box center [75, 73] width 74 height 14
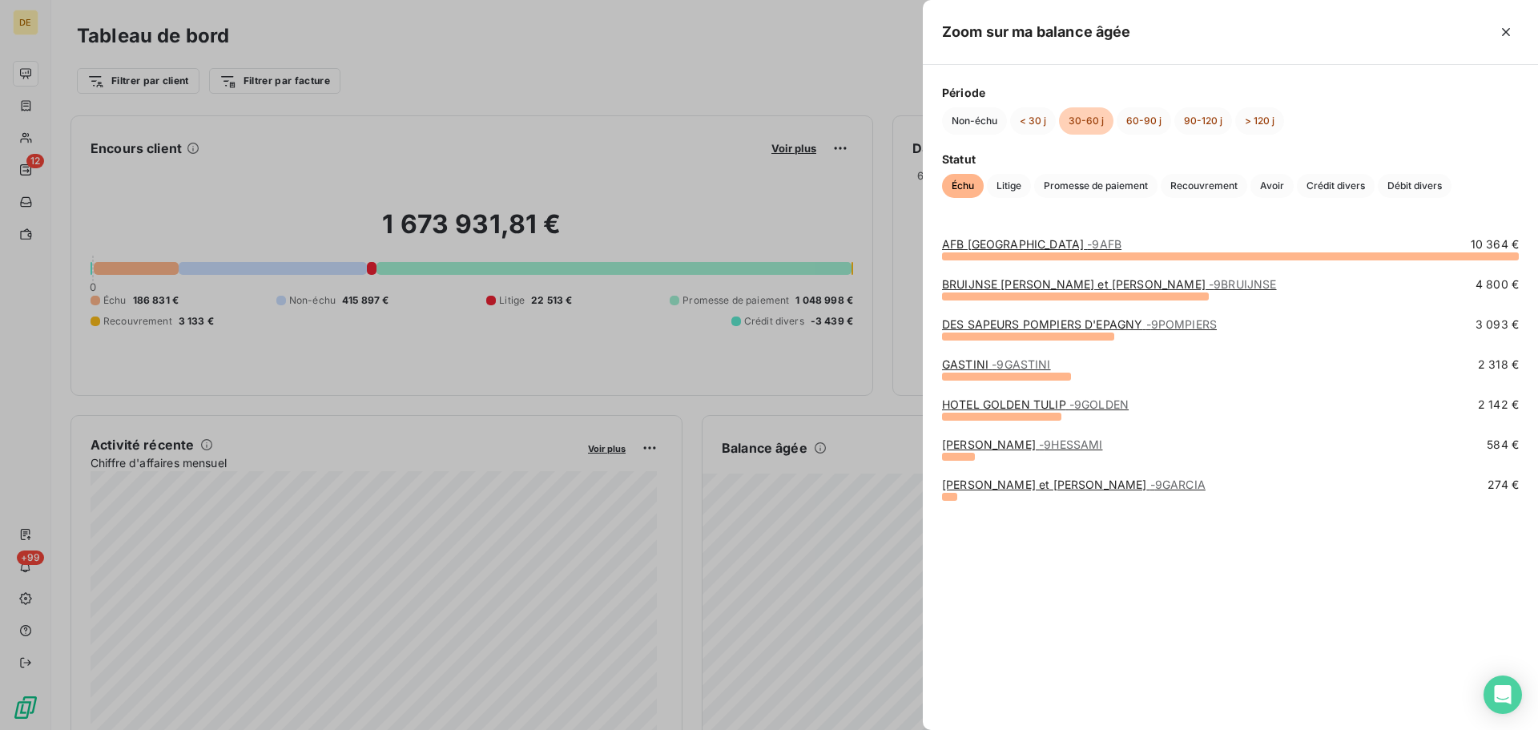
click at [982, 366] on link "GASTINI - 9GASTINI" at bounding box center [996, 364] width 109 height 14
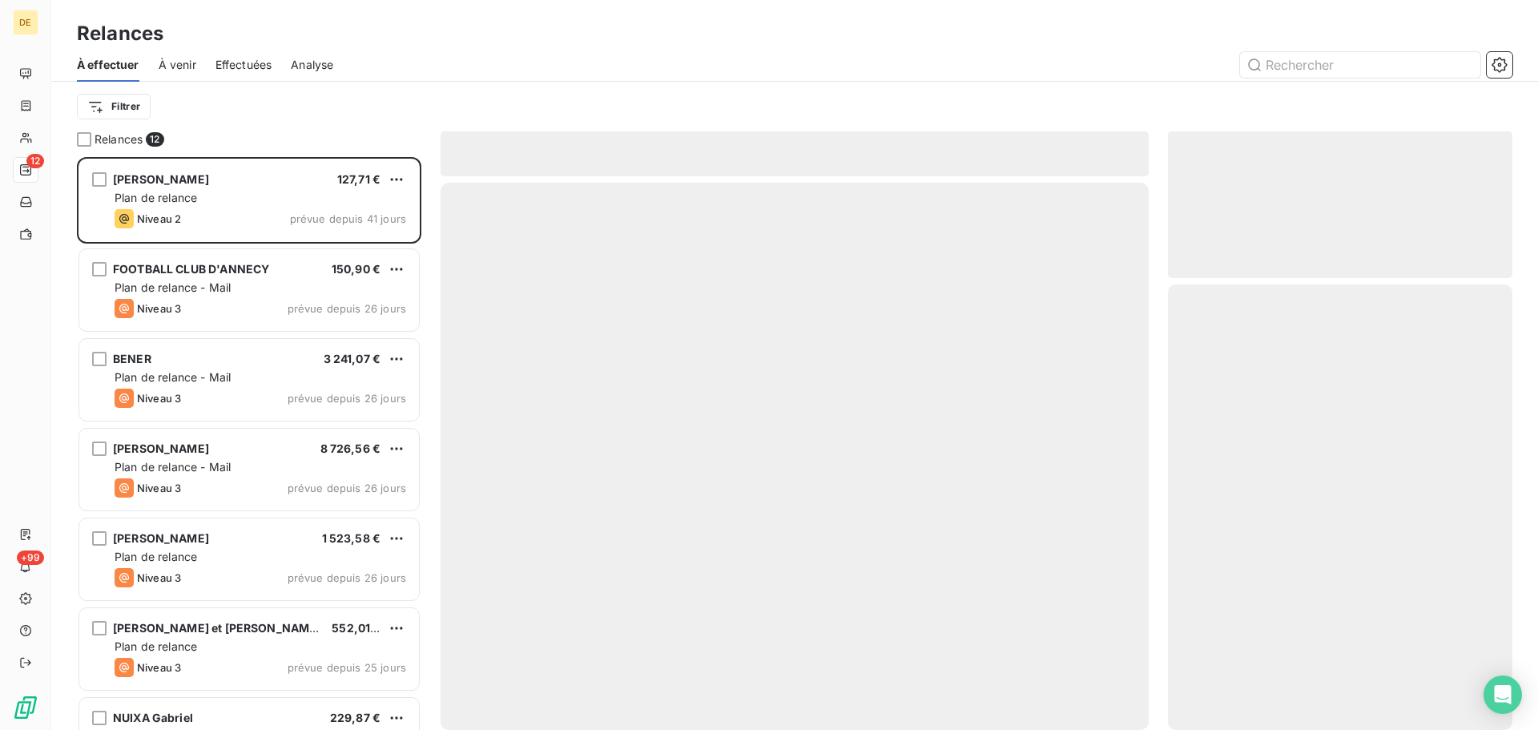
scroll to position [561, 332]
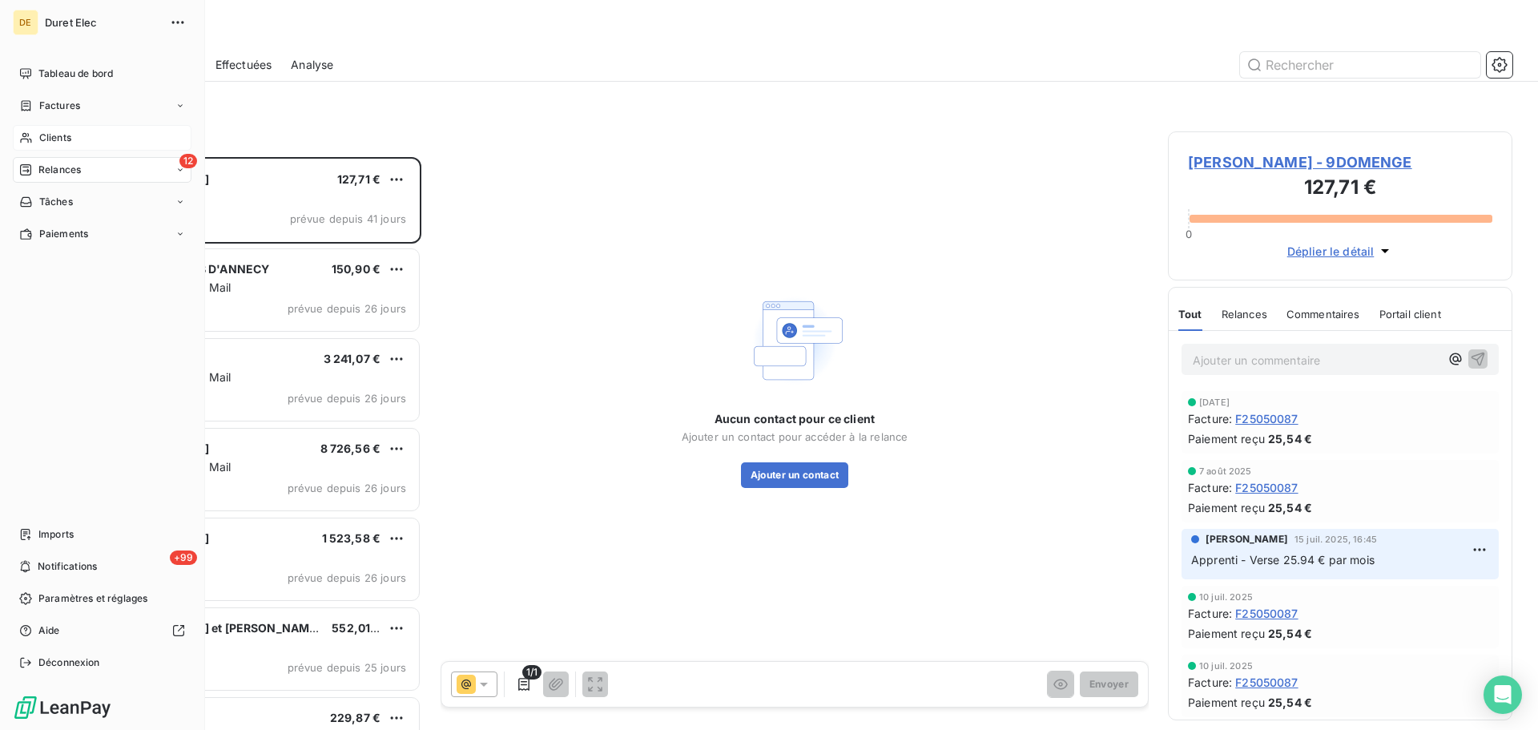
click at [56, 134] on span "Clients" at bounding box center [55, 138] width 32 height 14
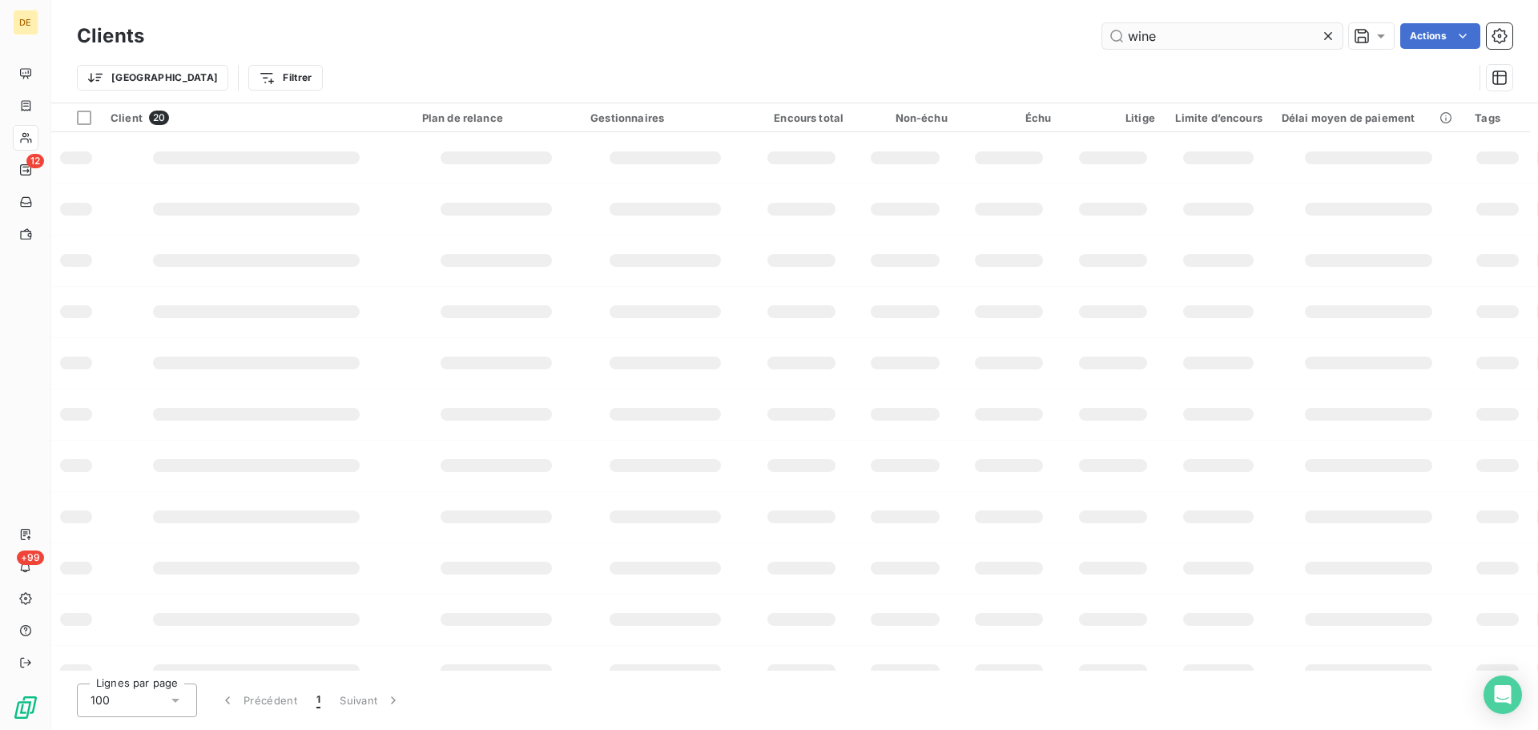
type input "wine"
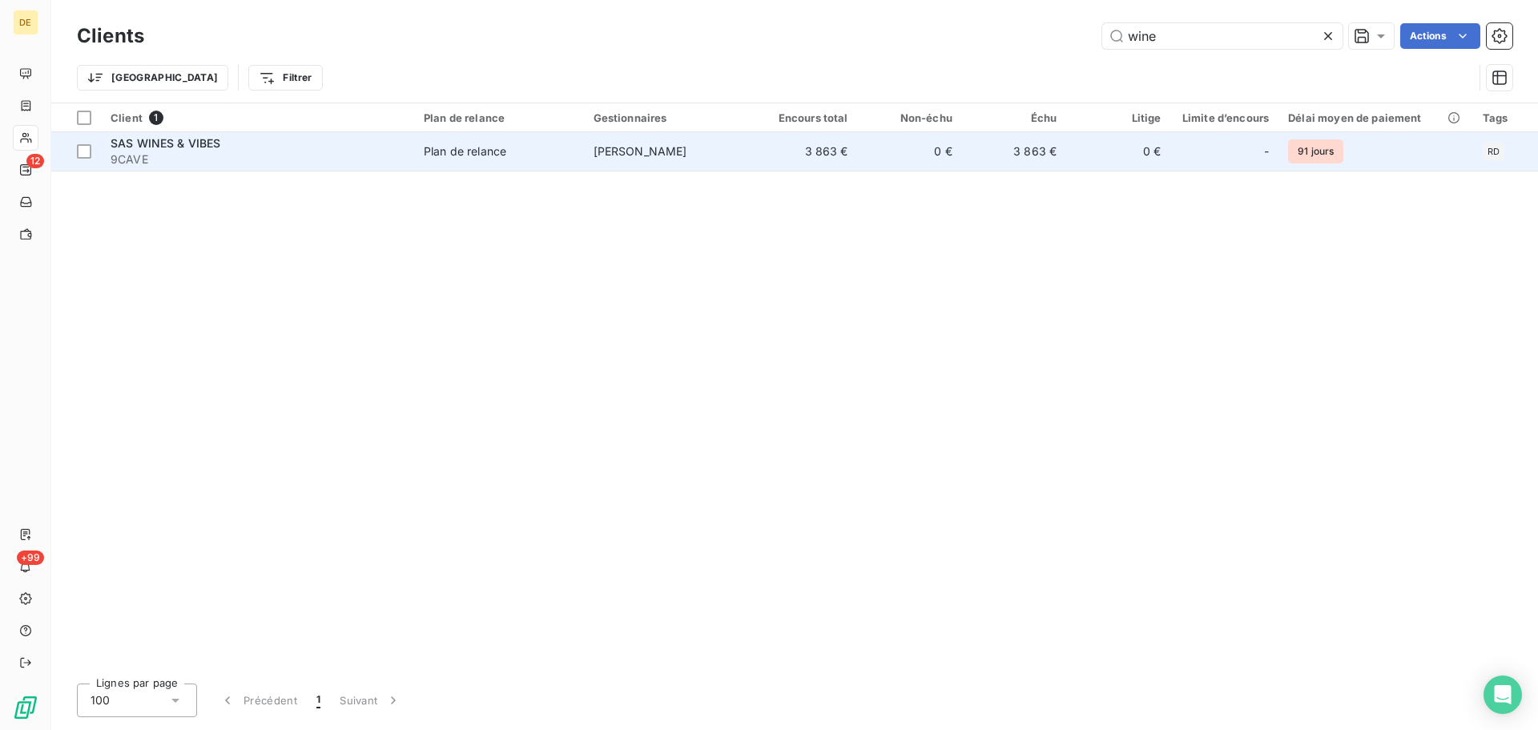
click at [537, 145] on span "Plan de relance" at bounding box center [499, 151] width 151 height 16
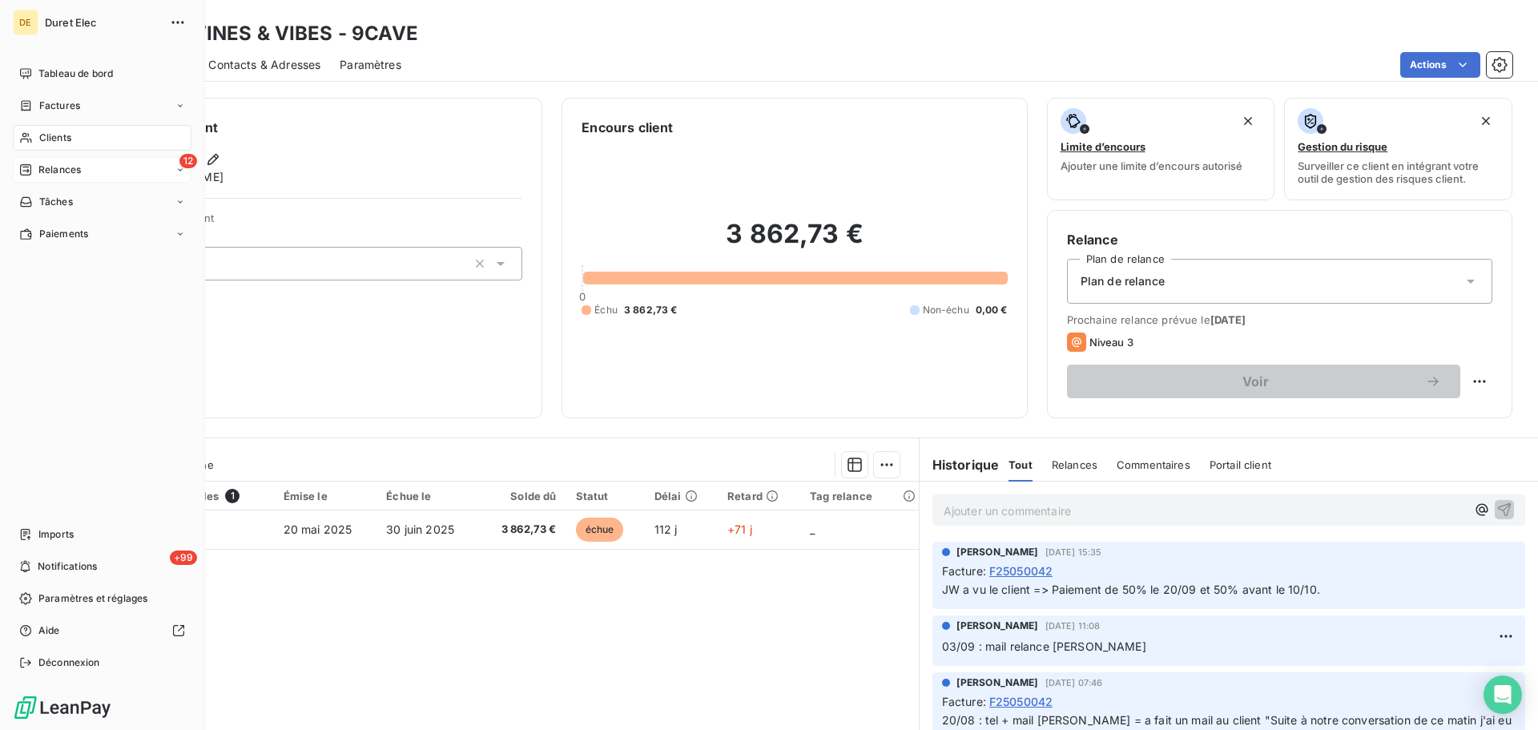
click at [74, 165] on span "Relances" at bounding box center [59, 170] width 42 height 14
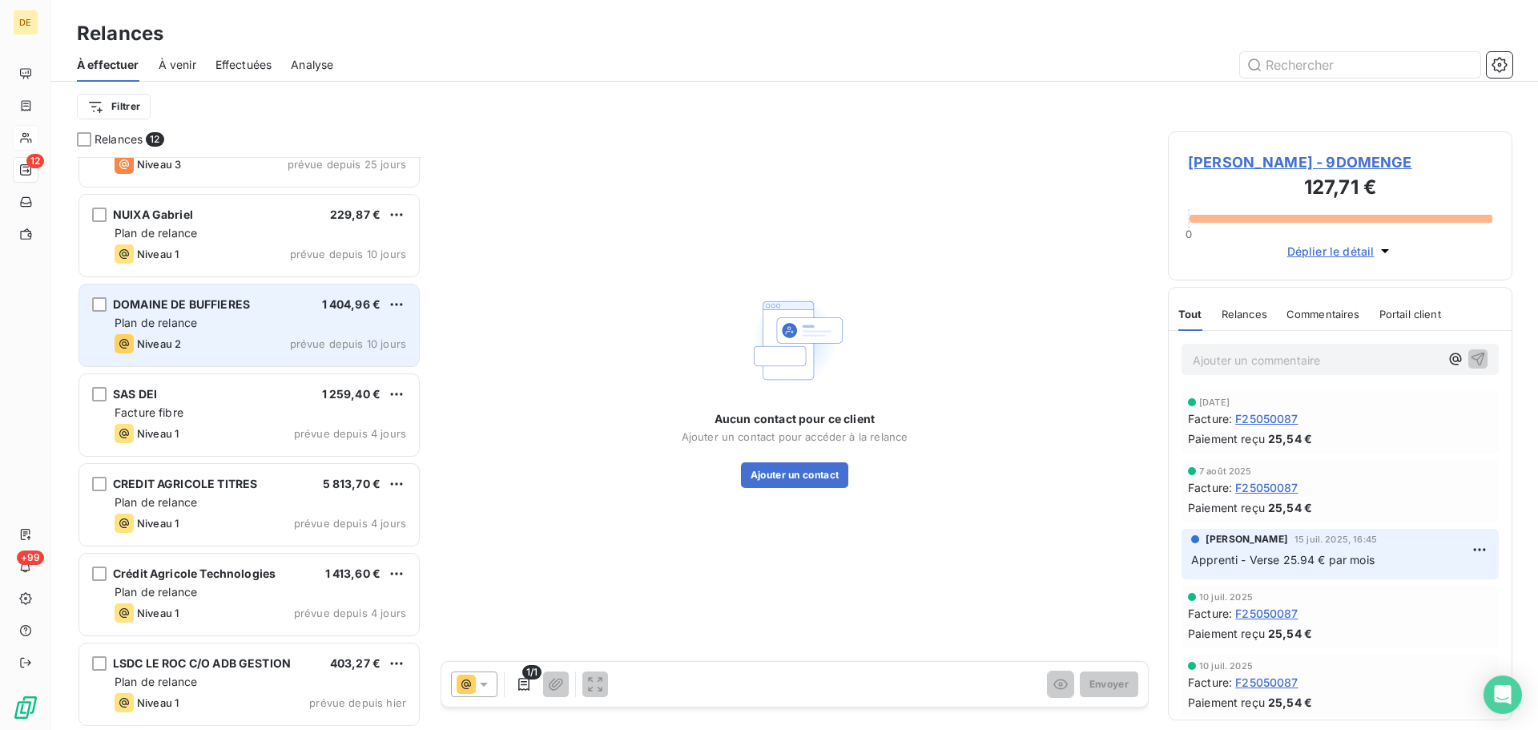
scroll to position [505, 0]
click at [122, 322] on span "Plan de relance" at bounding box center [156, 322] width 83 height 14
